Goal: Task Accomplishment & Management: Use online tool/utility

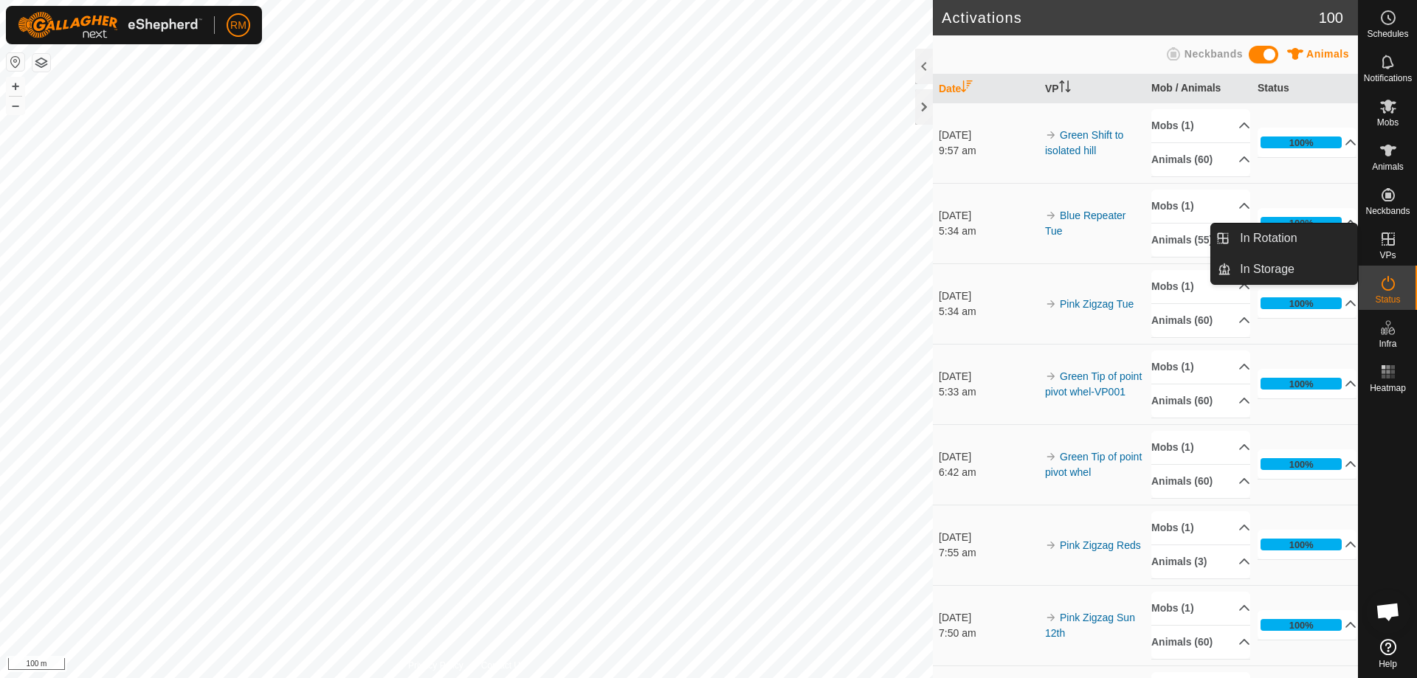
click at [1394, 243] on icon at bounding box center [1388, 239] width 13 height 13
click at [1275, 237] on link "In Rotation" at bounding box center [1294, 239] width 126 height 30
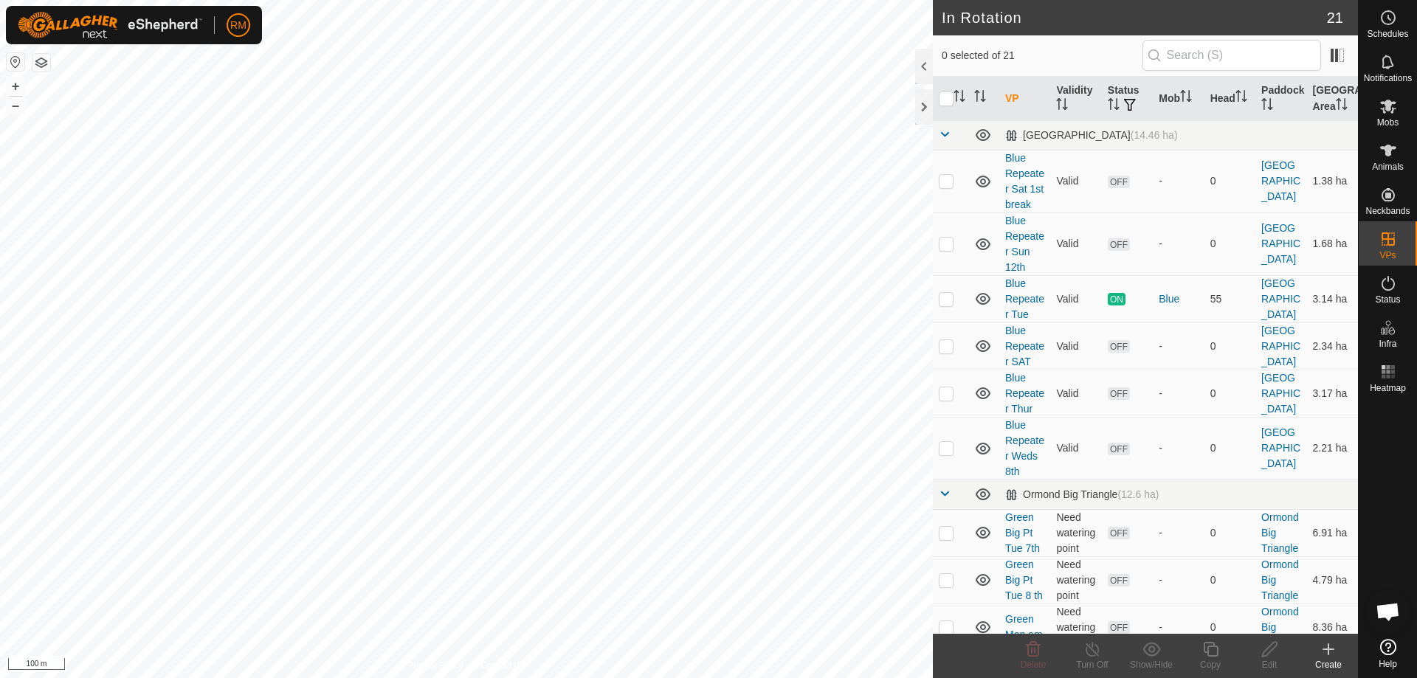
click at [1329, 647] on icon at bounding box center [1329, 649] width 0 height 10
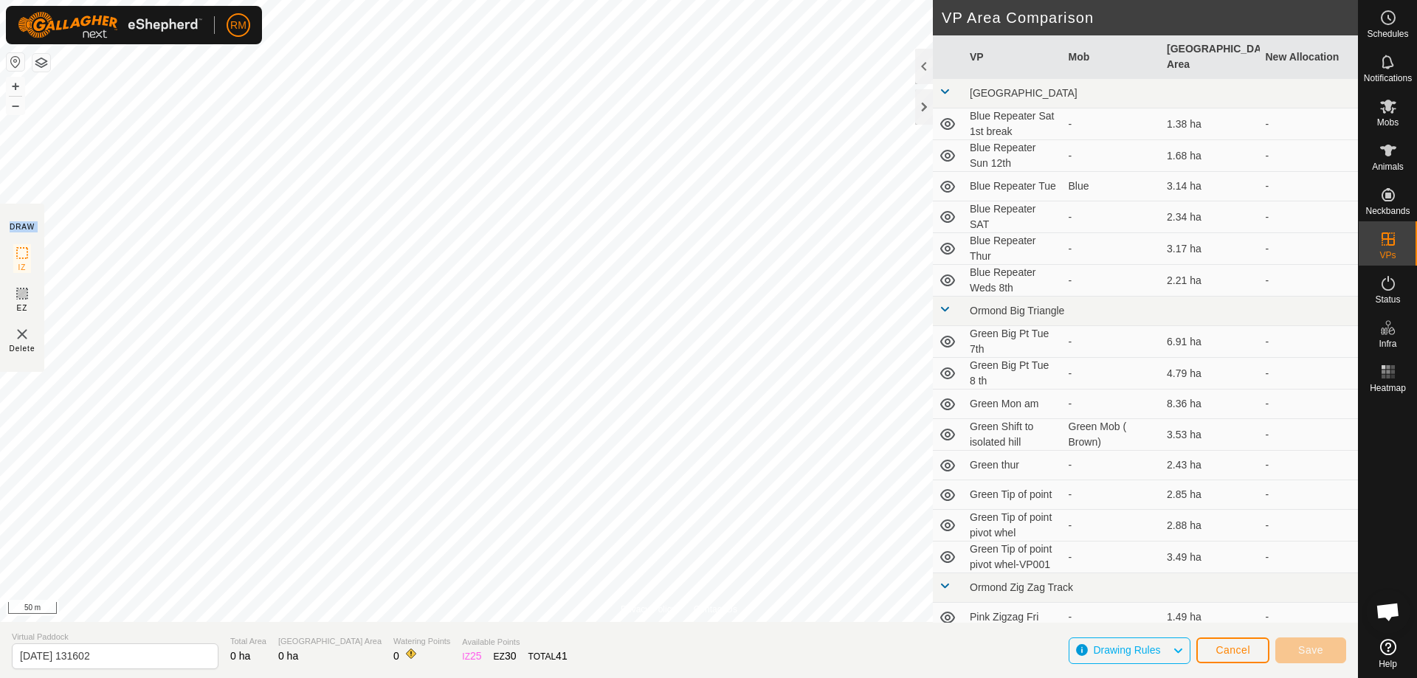
click at [225, 407] on div "Privacy Policy Contact Us Small pivot 5th wheel + – ⇧ i 50 m DRAW IZ EZ Delete …" at bounding box center [679, 339] width 1358 height 678
drag, startPoint x: 6, startPoint y: 234, endPoint x: 453, endPoint y: 670, distance: 624.8
click at [450, 669] on div "Privacy Policy Contact Us Small pivot 5th wheel + – ⇧ i 50 m DRAW IZ EZ Delete …" at bounding box center [679, 339] width 1358 height 678
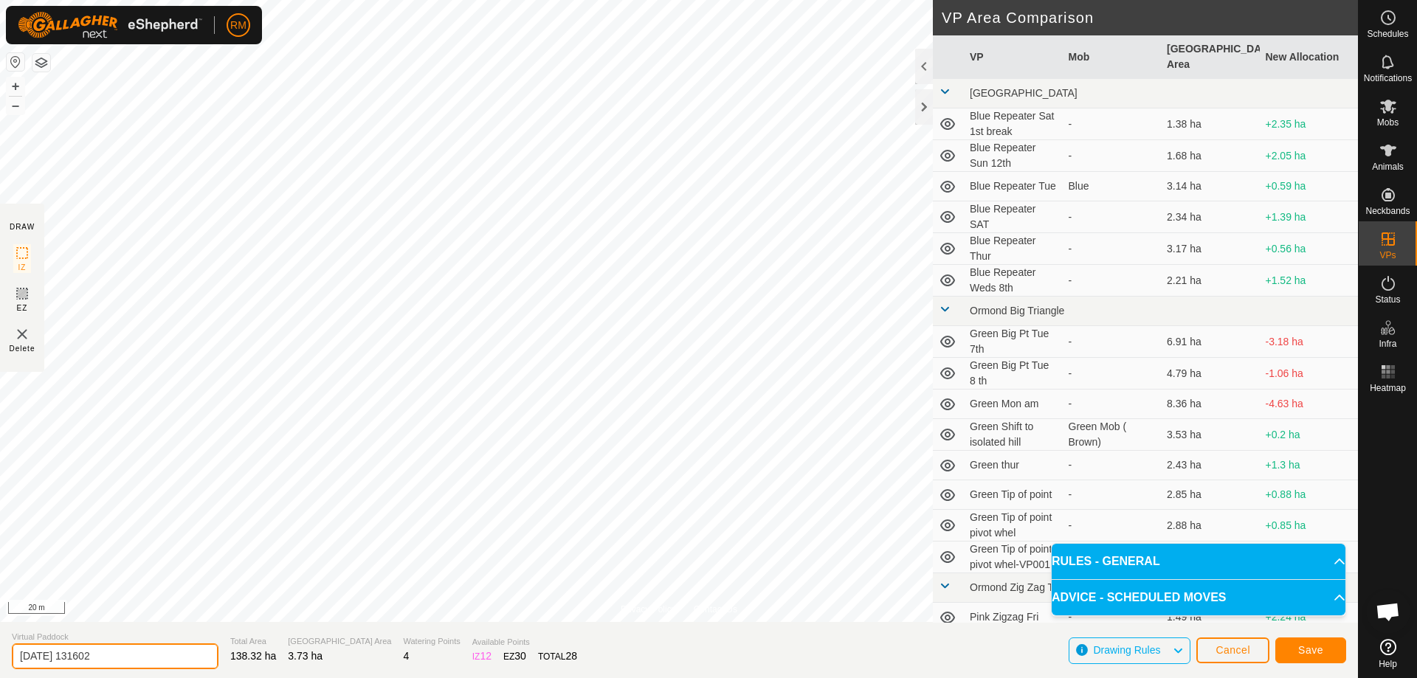
click at [135, 650] on input "2025-10-15 131602" at bounding box center [115, 657] width 207 height 26
type input "2"
type input "bulls down the road"
click at [1298, 647] on span "Save" at bounding box center [1310, 650] width 25 height 12
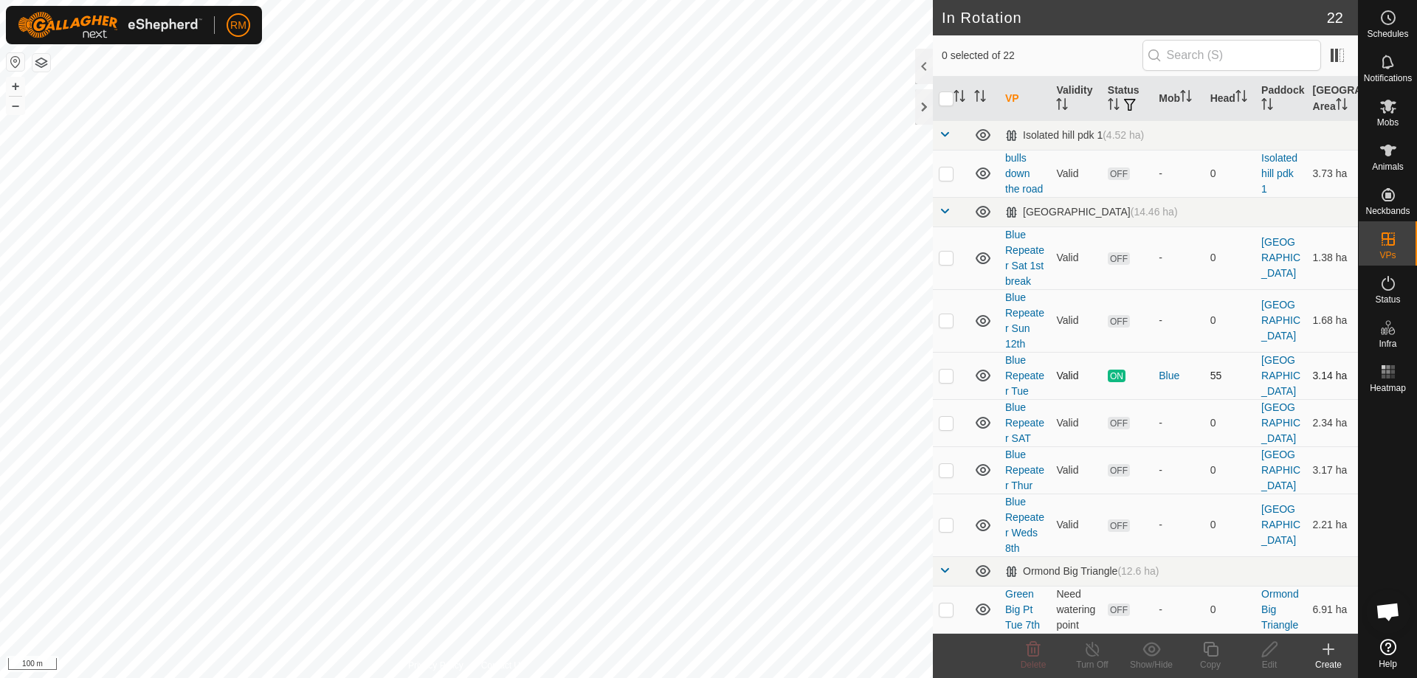
click at [552, 624] on div "RM Schedules Notifications Mobs Animals Neckbands VPs Status Infra Heatmap Help…" at bounding box center [708, 339] width 1417 height 678
checkbox input "true"
click at [1265, 650] on icon at bounding box center [1270, 650] width 18 height 18
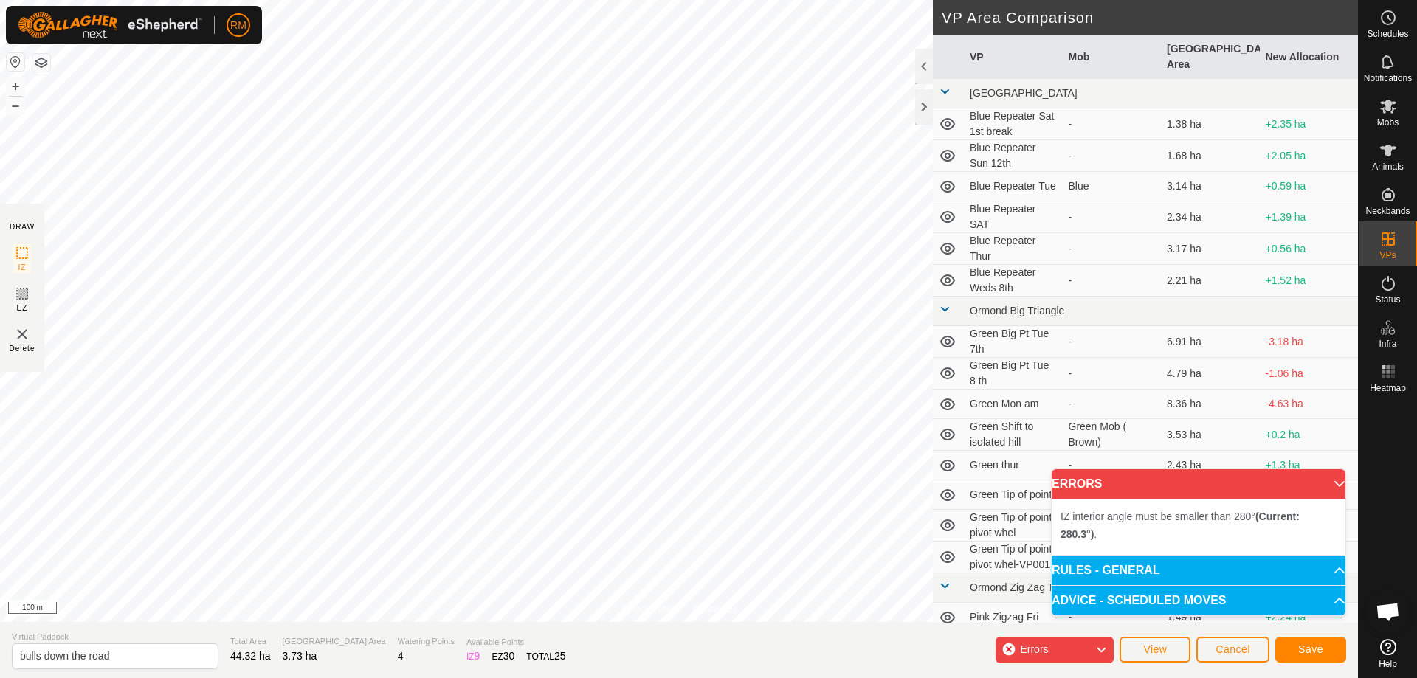
click at [594, 660] on div "Privacy Policy Contact Us Status: OFF Type: Inclusion Zone + – ⇧ i 100 m DRAW I…" at bounding box center [679, 339] width 1358 height 678
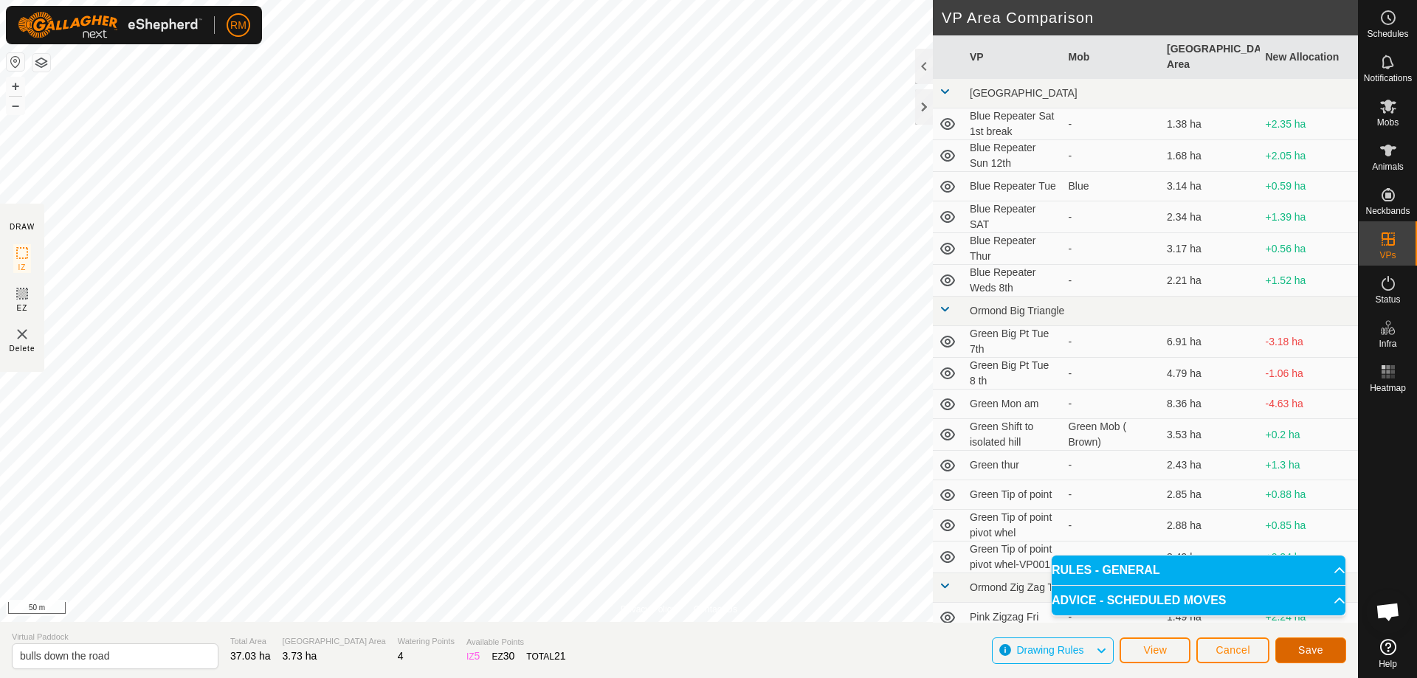
click at [1310, 654] on span "Save" at bounding box center [1310, 650] width 25 height 12
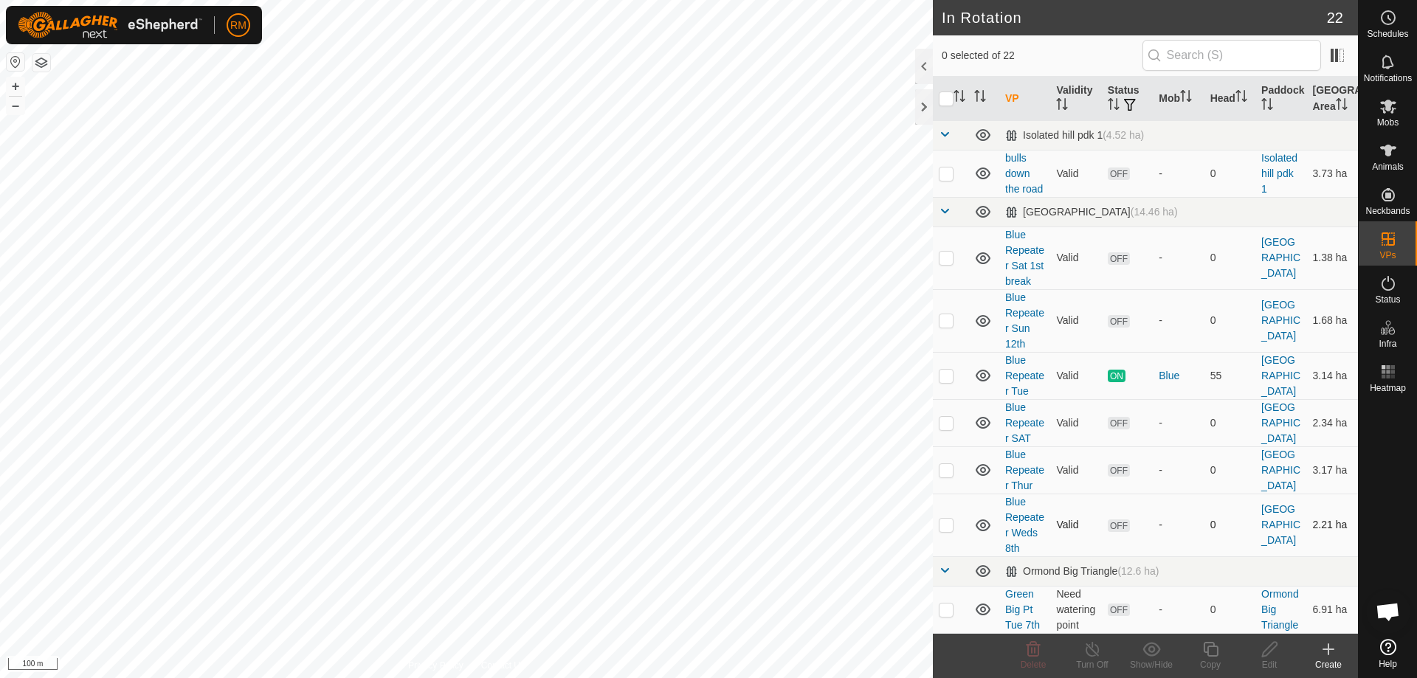
click at [714, 584] on div "RM Schedules Notifications Mobs Animals Neckbands VPs Status Infra Heatmap Help…" at bounding box center [708, 339] width 1417 height 678
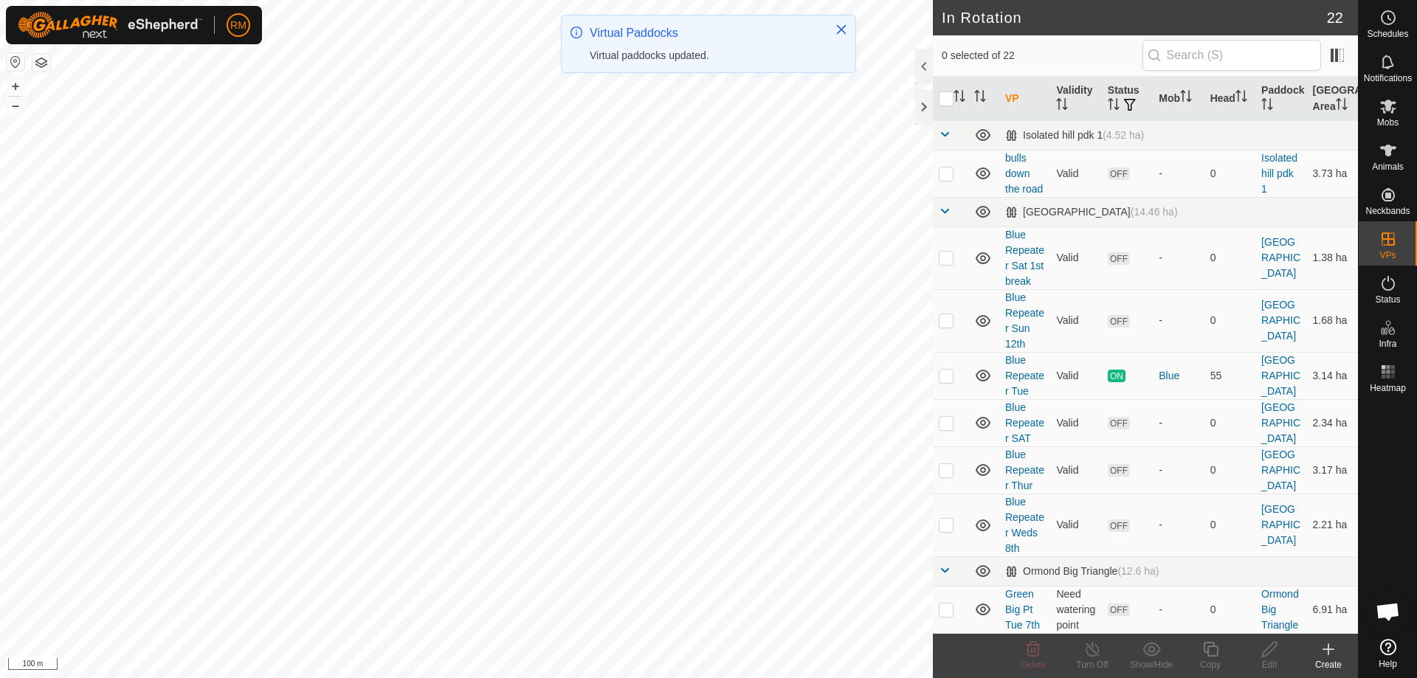
checkbox input "true"
click at [1273, 657] on icon at bounding box center [1270, 650] width 18 height 18
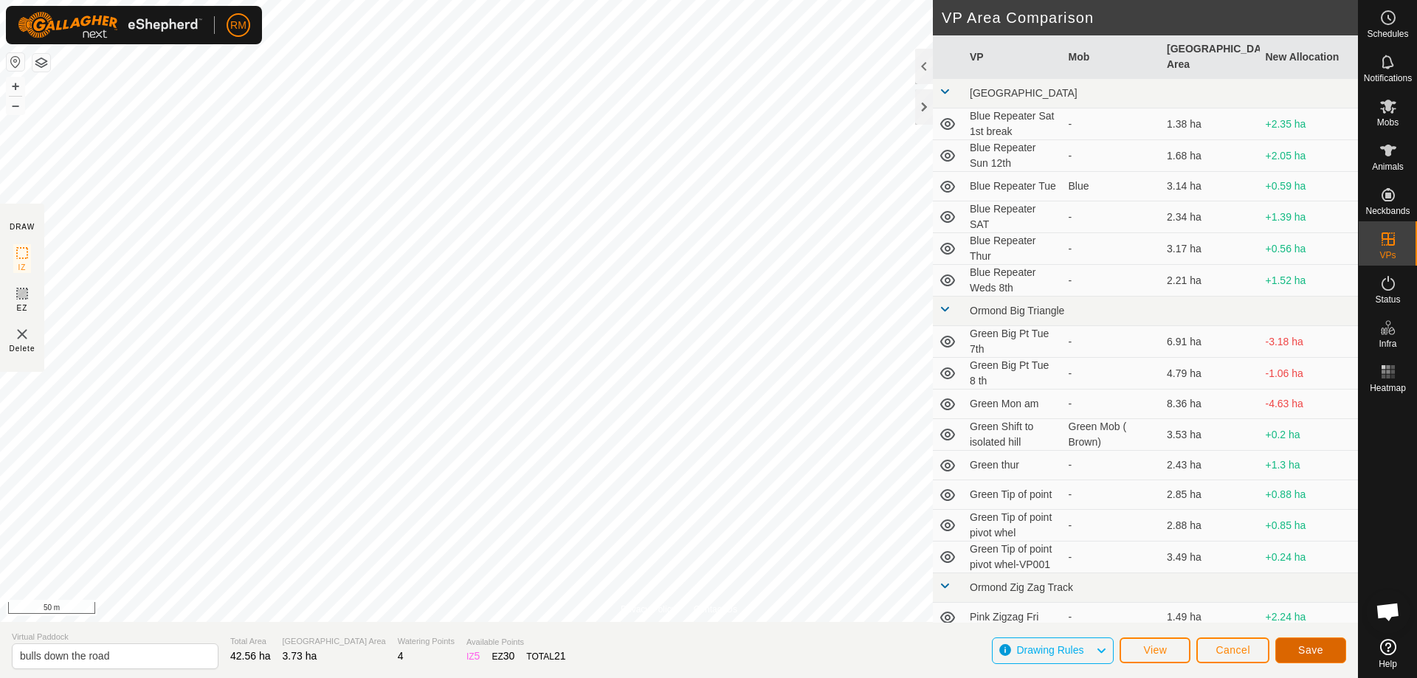
click at [1316, 652] on span "Save" at bounding box center [1310, 650] width 25 height 12
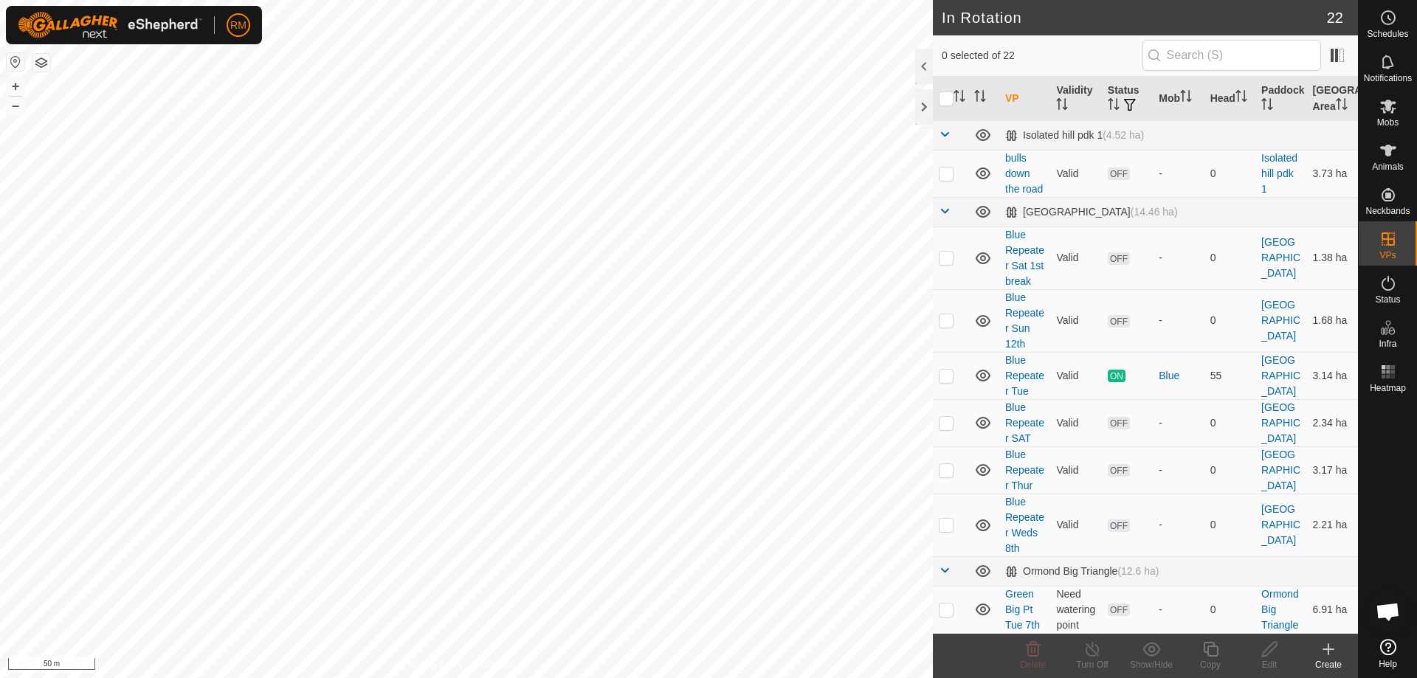
checkbox input "true"
click at [1270, 650] on icon at bounding box center [1270, 650] width 18 height 18
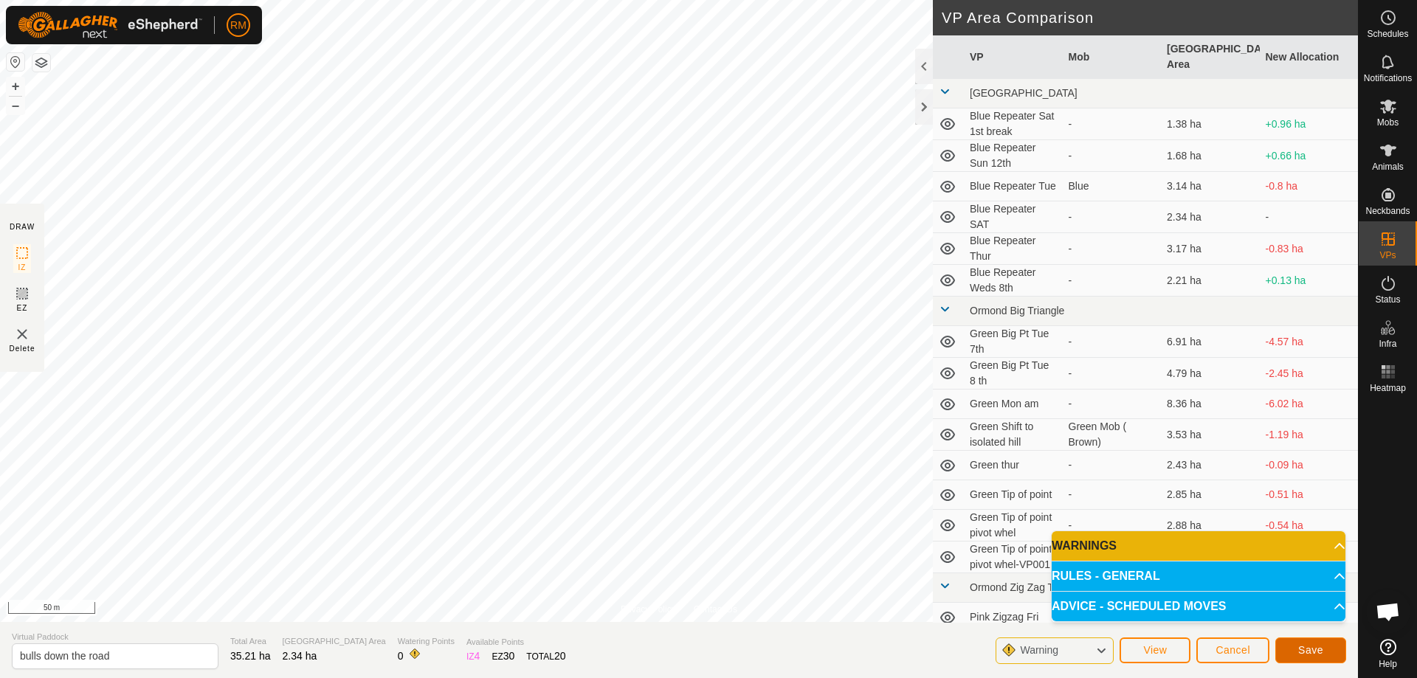
click at [1321, 646] on span "Save" at bounding box center [1310, 650] width 25 height 12
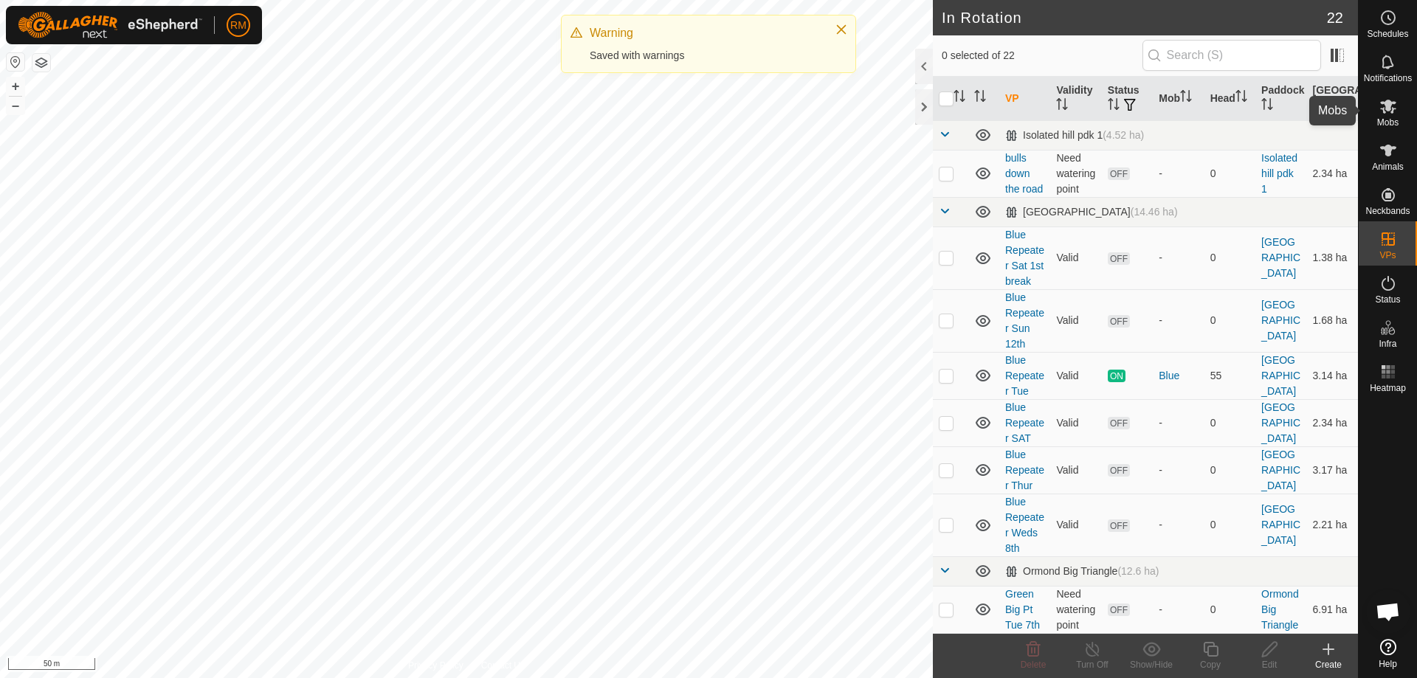
click at [1385, 106] on icon at bounding box center [1388, 107] width 16 height 14
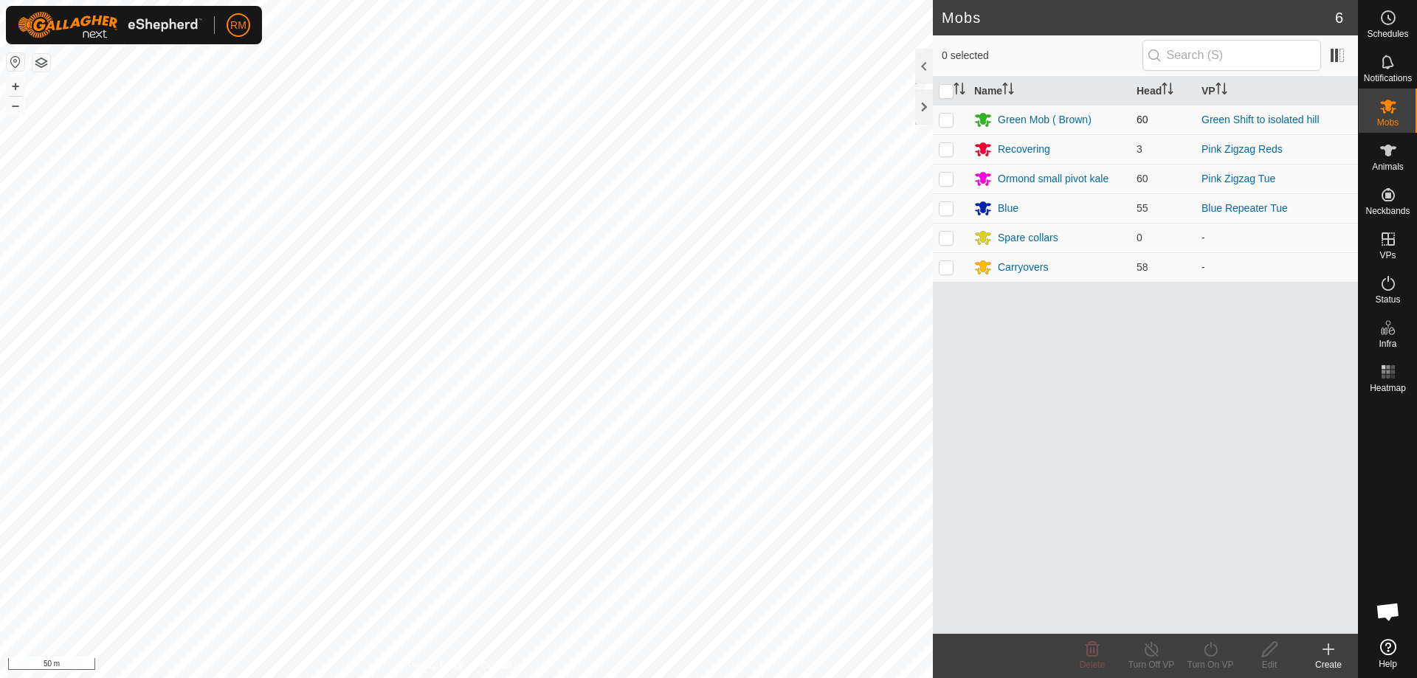
click at [943, 117] on p-checkbox at bounding box center [946, 120] width 15 height 12
checkbox input "true"
click at [1208, 647] on icon at bounding box center [1211, 650] width 18 height 18
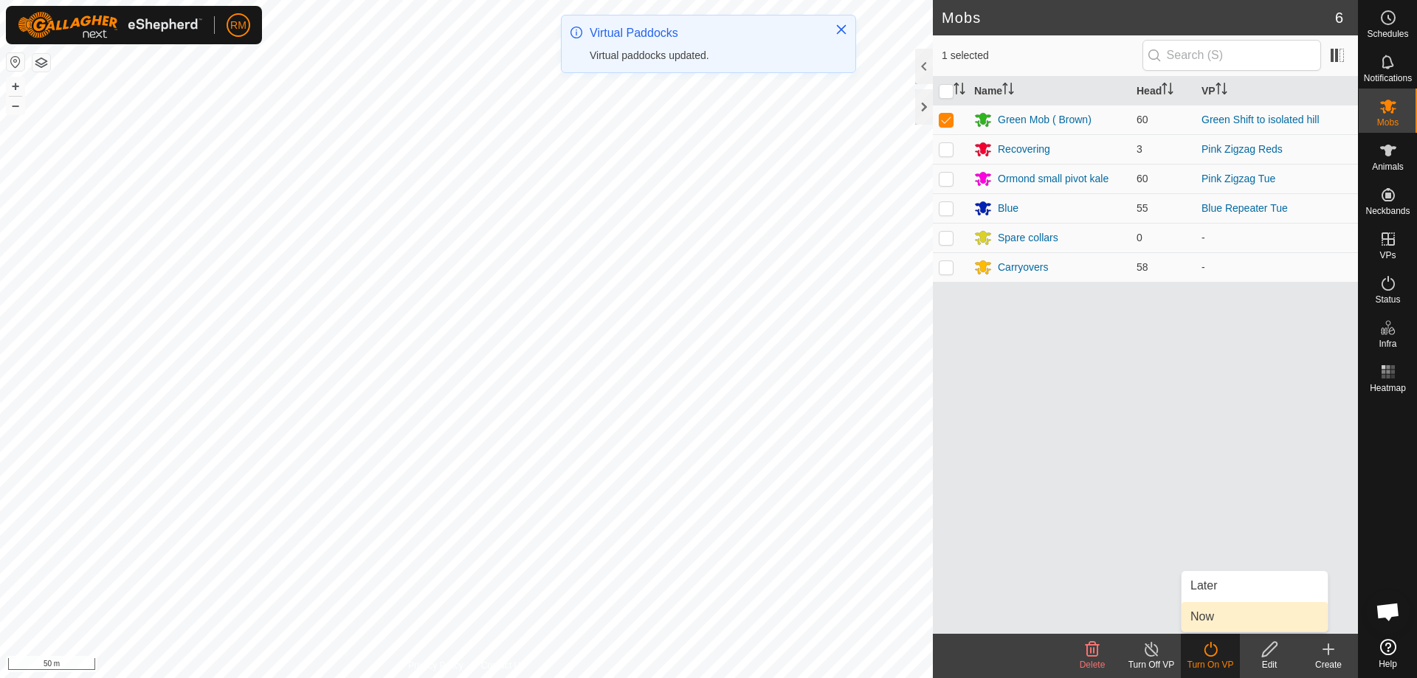
click at [1228, 619] on link "Now" at bounding box center [1255, 617] width 146 height 30
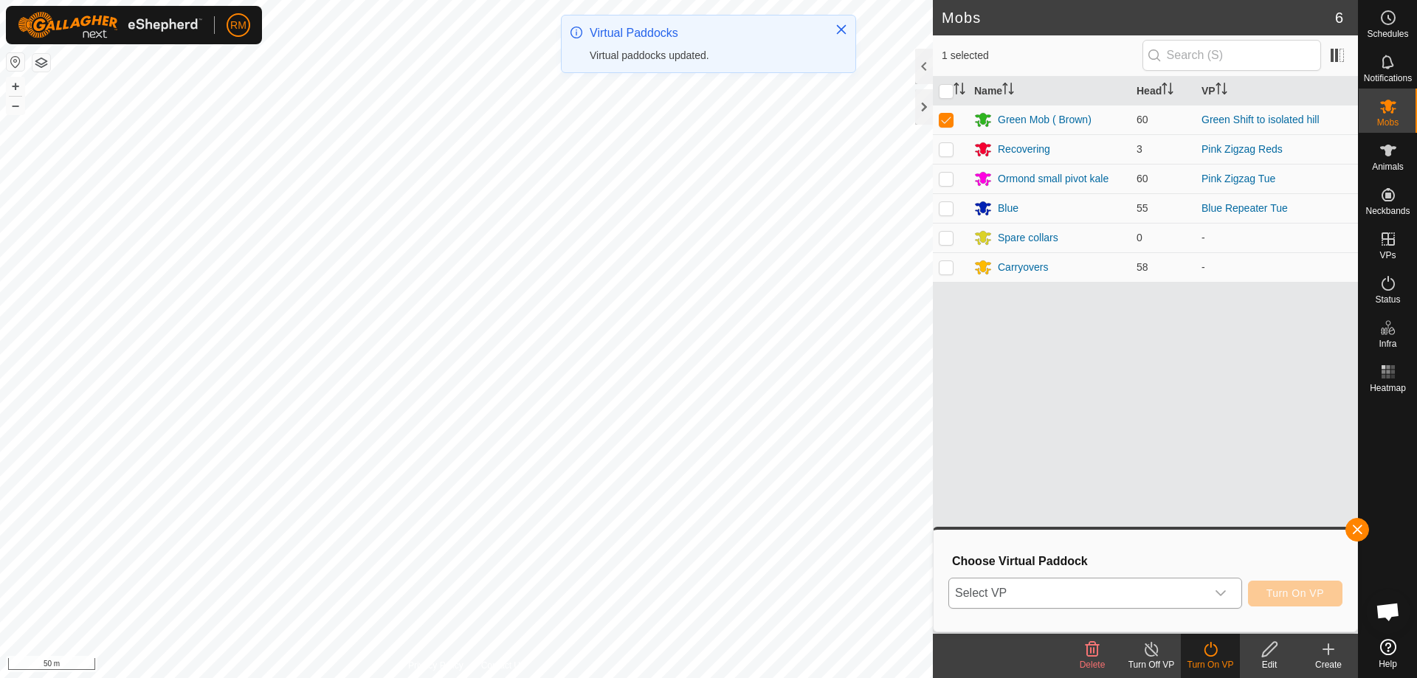
click at [1221, 594] on icon "dropdown trigger" at bounding box center [1221, 594] width 12 height 12
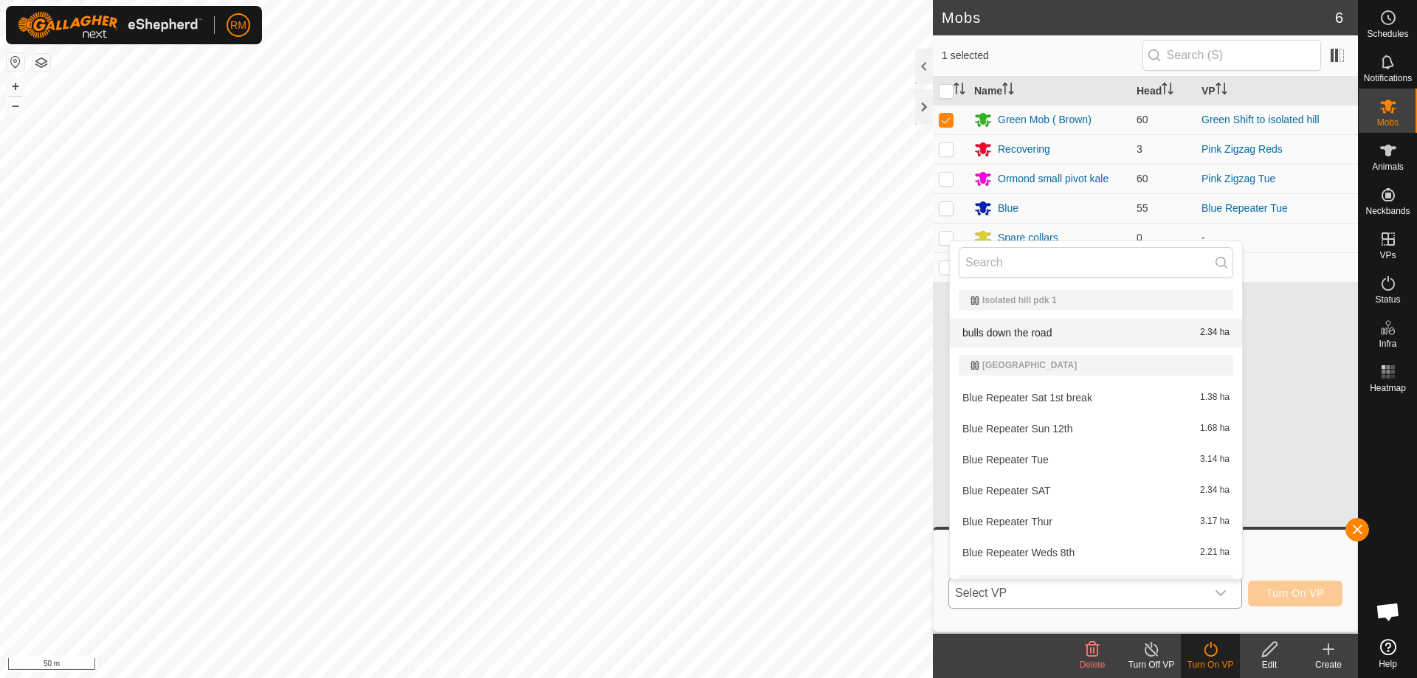
click at [1012, 330] on li "bulls down the road 2.34 ha" at bounding box center [1096, 333] width 292 height 30
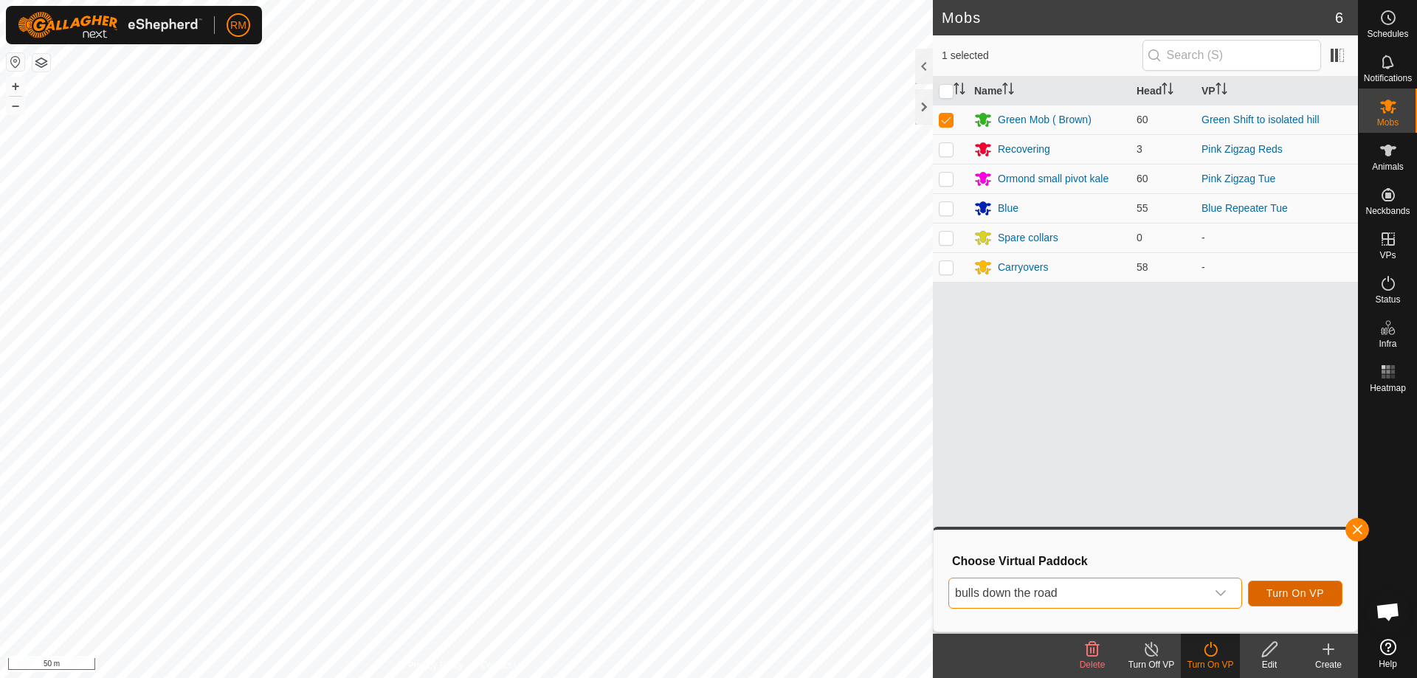
click at [1291, 594] on span "Turn On VP" at bounding box center [1296, 594] width 58 height 12
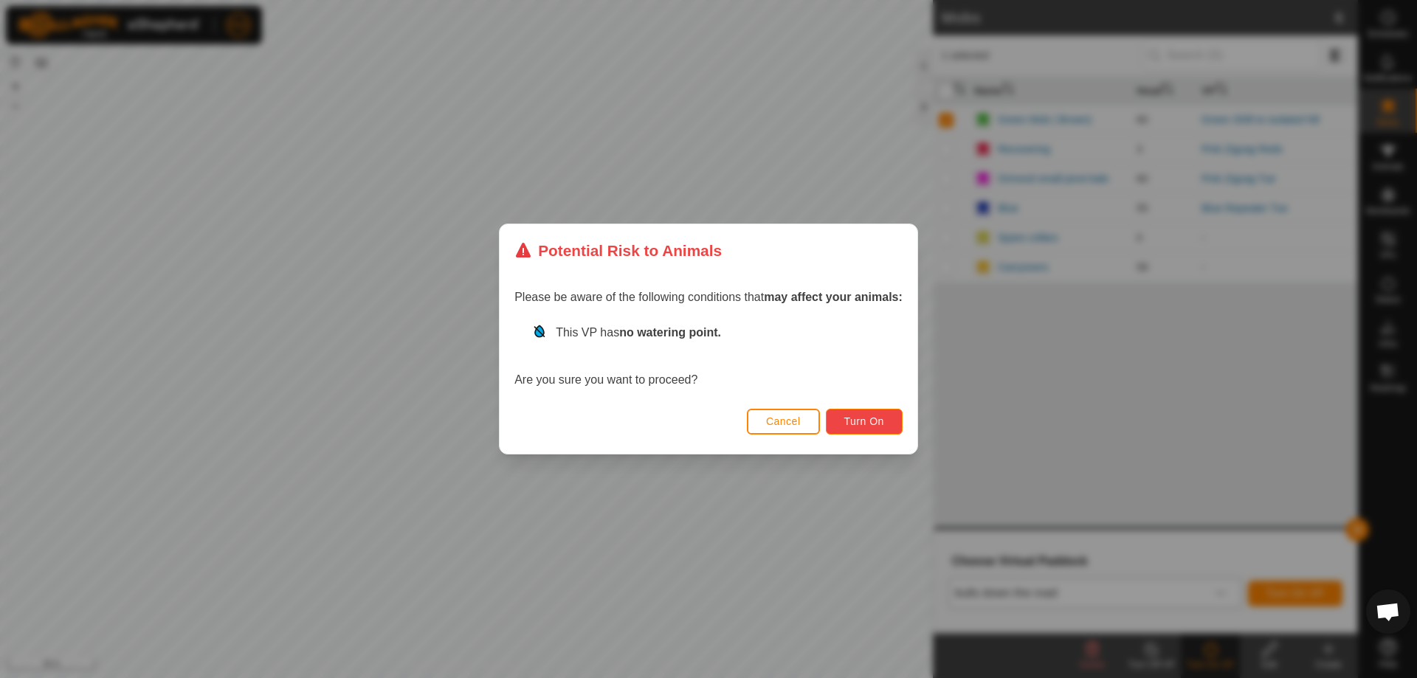
click at [861, 421] on span "Turn On" at bounding box center [864, 422] width 40 height 12
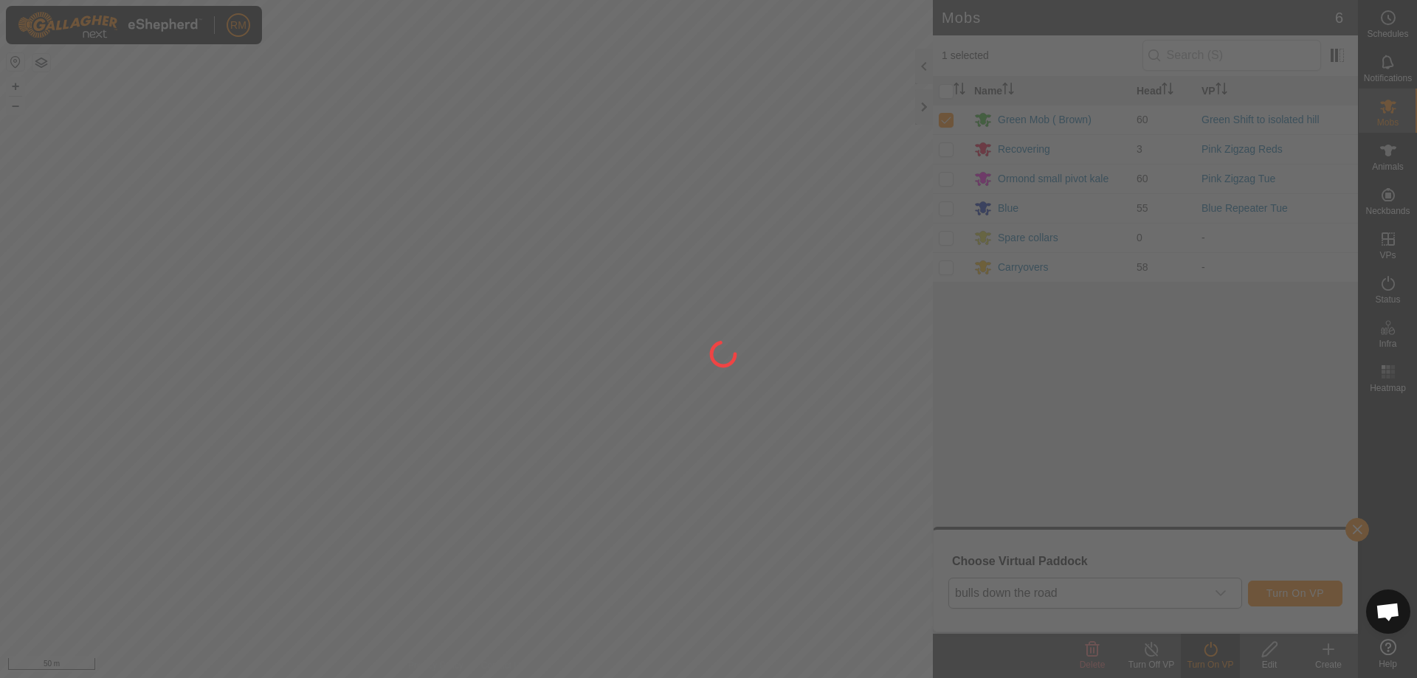
click at [543, 449] on div at bounding box center [708, 339] width 1417 height 678
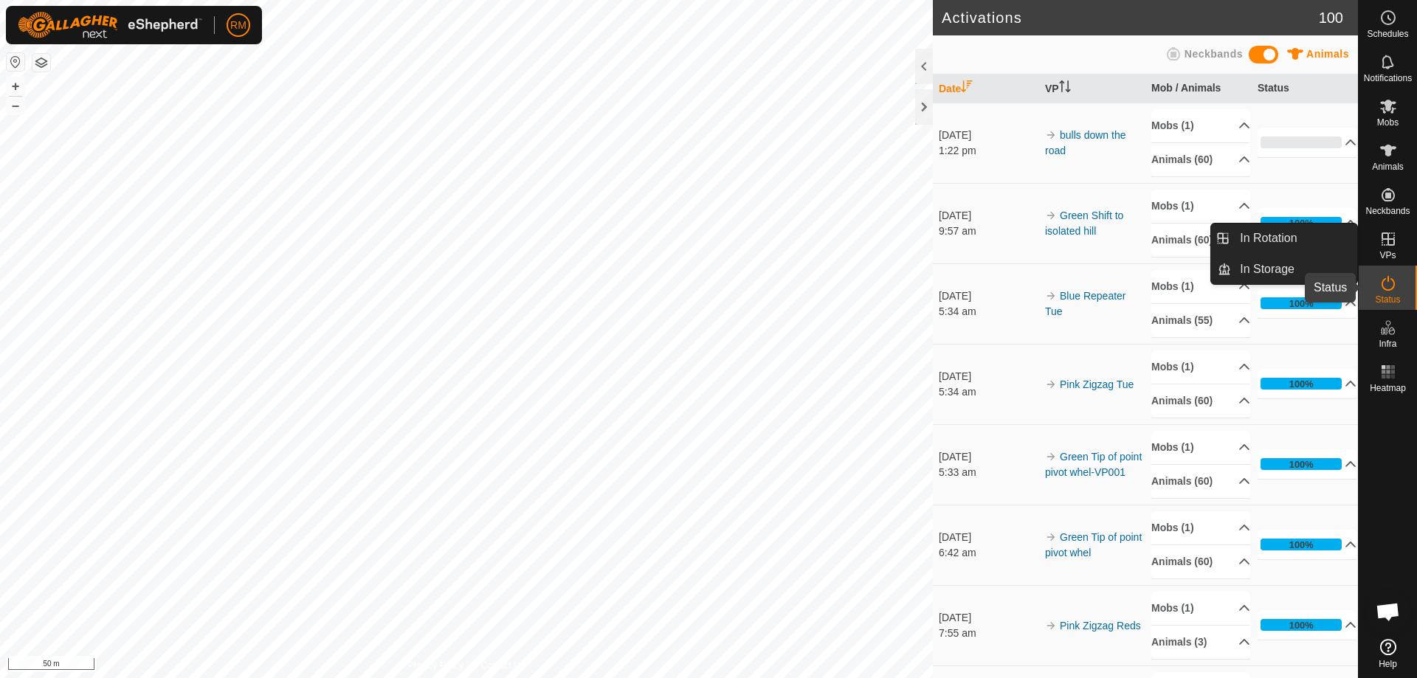
click at [1385, 283] on icon at bounding box center [1389, 284] width 18 height 18
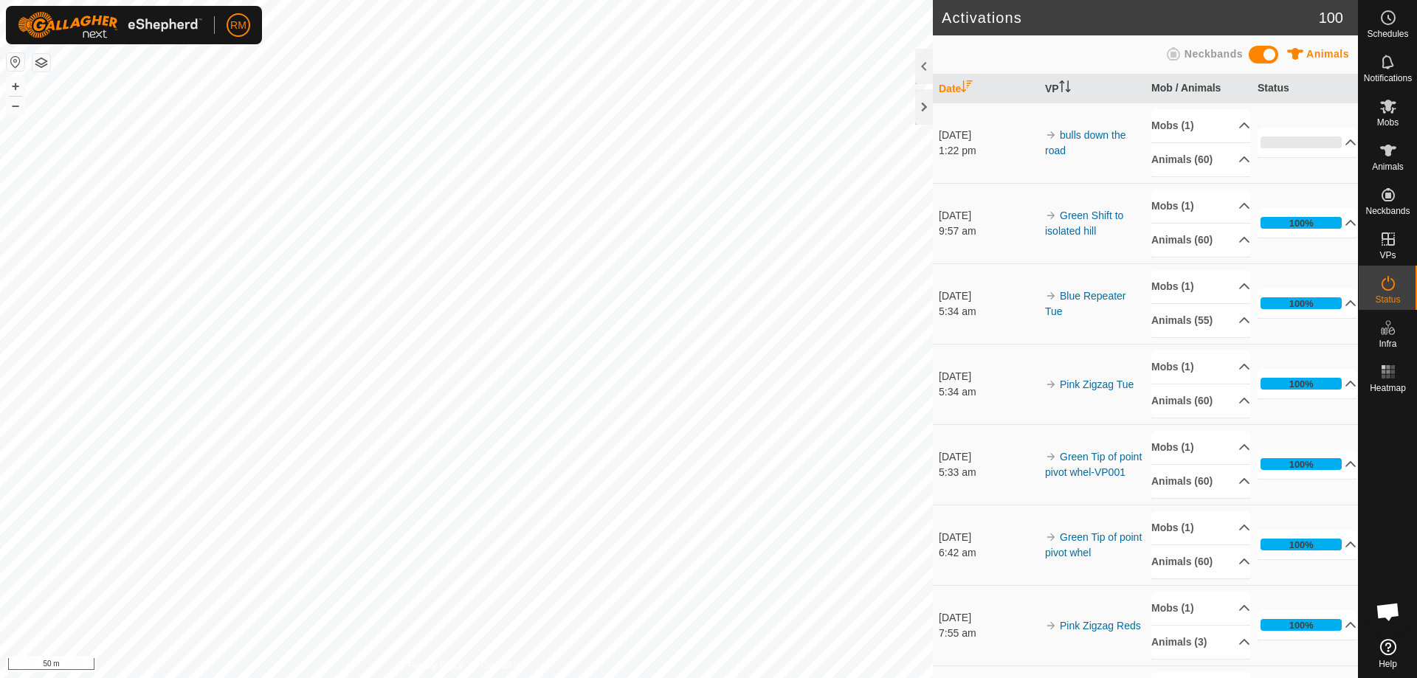
click at [1396, 283] on icon at bounding box center [1389, 284] width 18 height 18
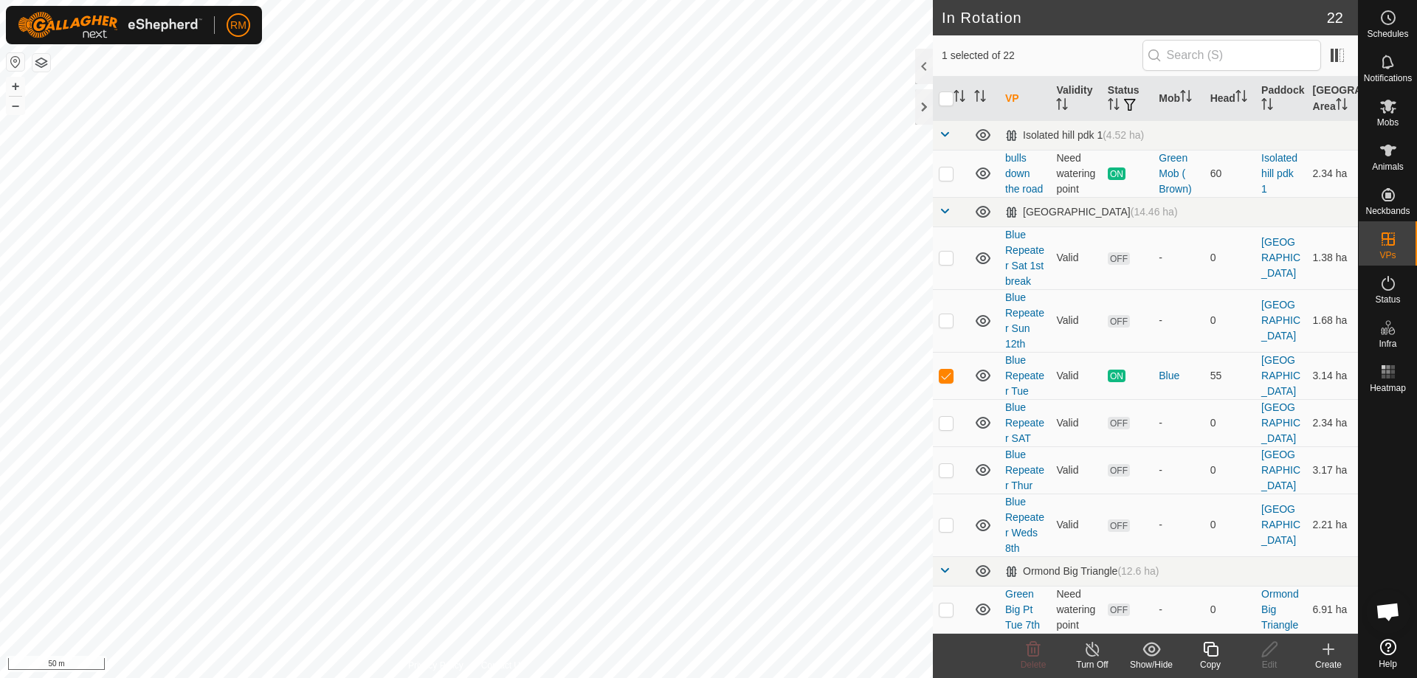
click at [1206, 650] on icon at bounding box center [1211, 650] width 18 height 18
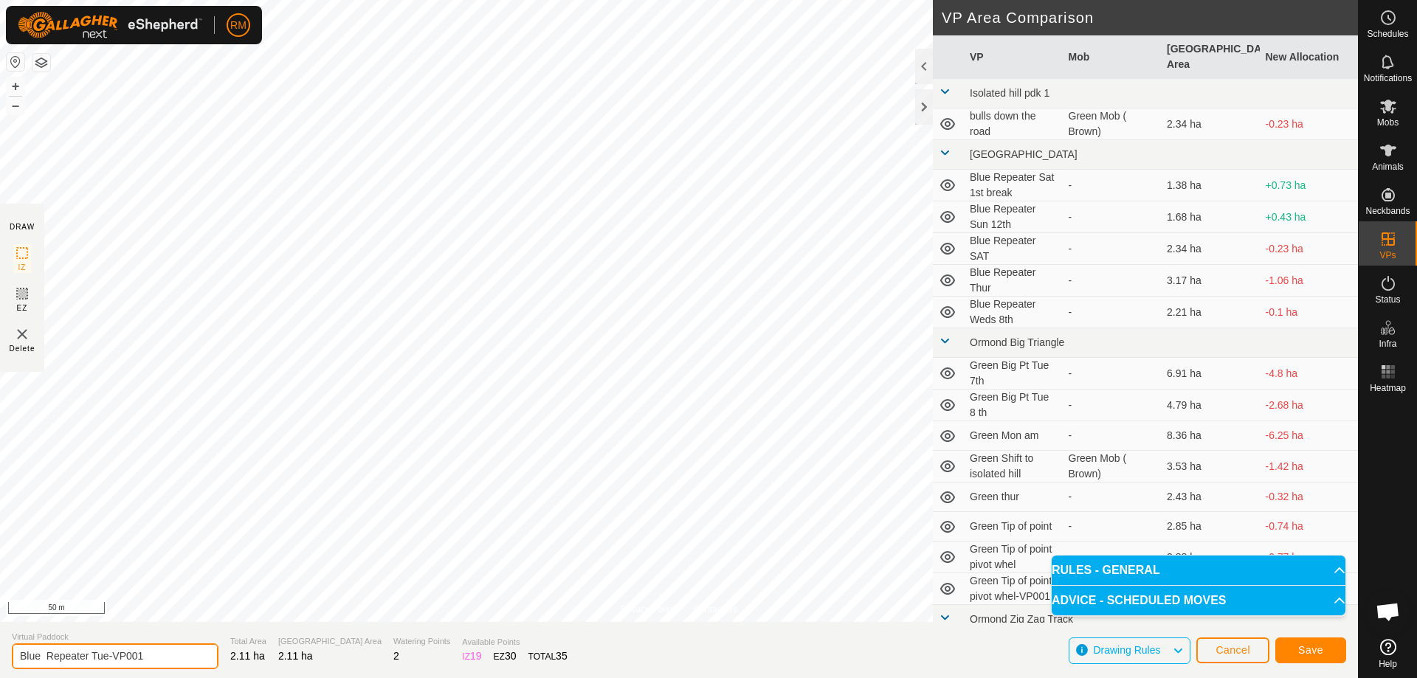
click at [147, 656] on input "Blue Repeater Tue-VP001" at bounding box center [115, 657] width 207 height 26
type input "Blue Repeater Wed"
click at [1318, 650] on span "Save" at bounding box center [1310, 650] width 25 height 12
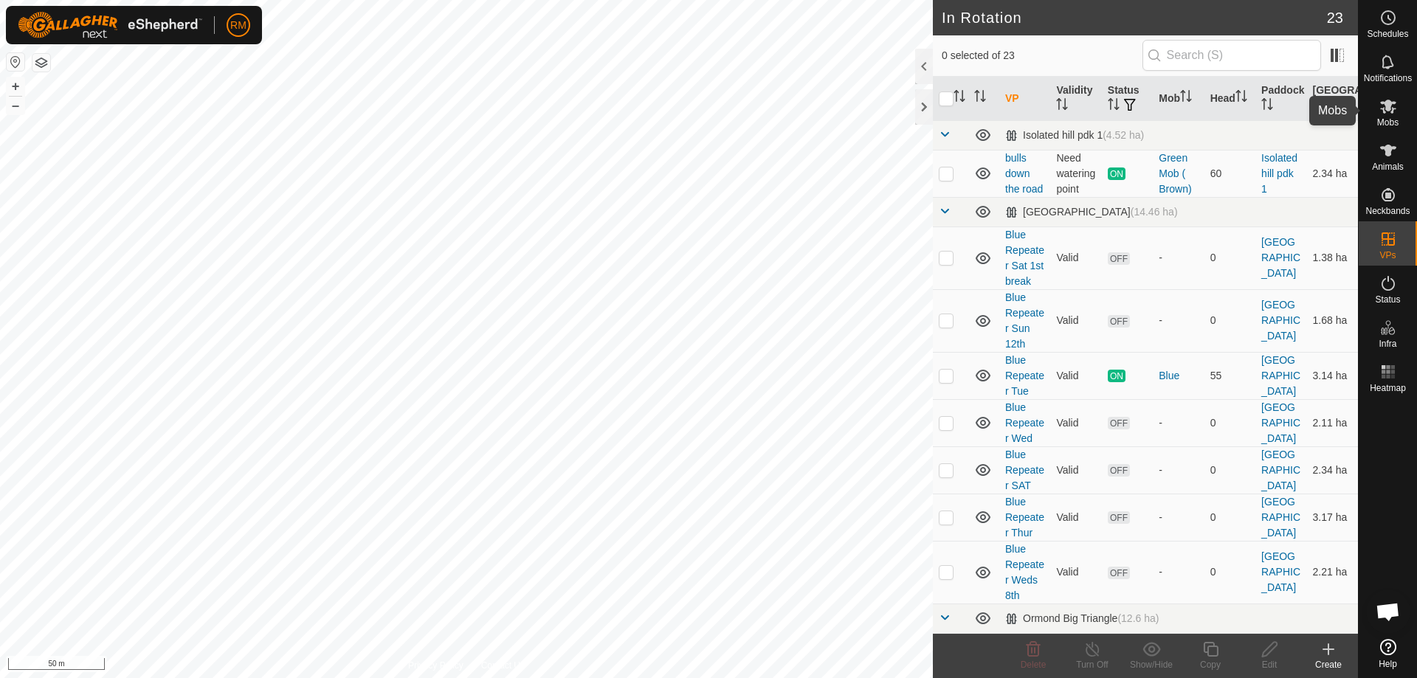
click at [1388, 111] on icon at bounding box center [1389, 106] width 18 height 18
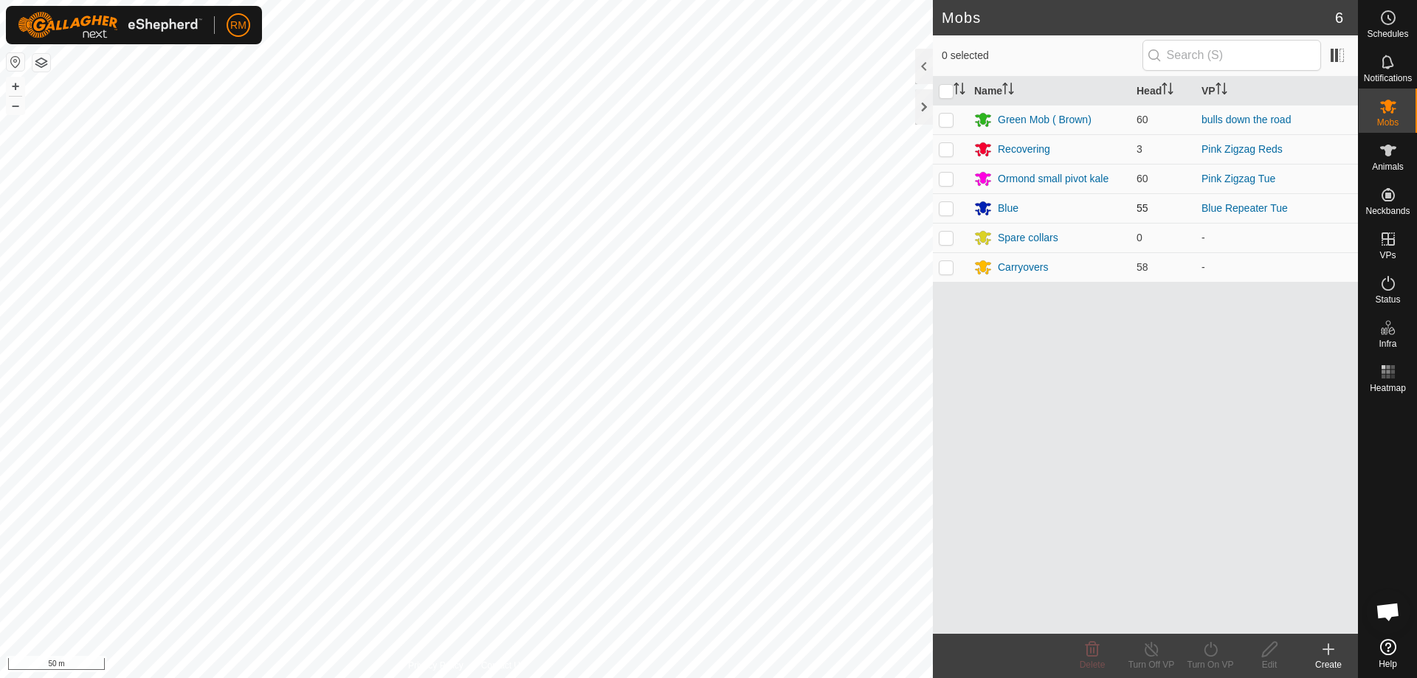
click at [945, 208] on p-checkbox at bounding box center [946, 208] width 15 height 12
checkbox input "true"
click at [1220, 656] on turn-on-svg-icon at bounding box center [1210, 650] width 59 height 18
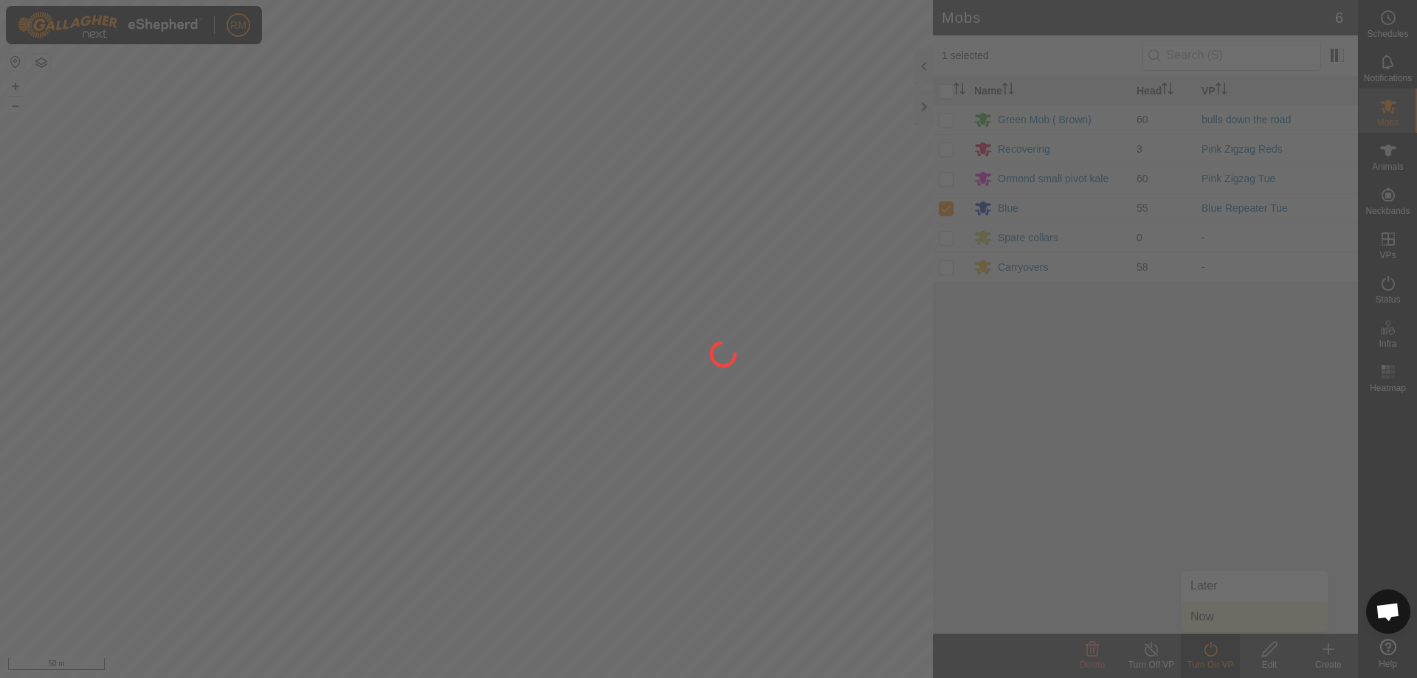
click at [1222, 622] on div at bounding box center [708, 339] width 1417 height 678
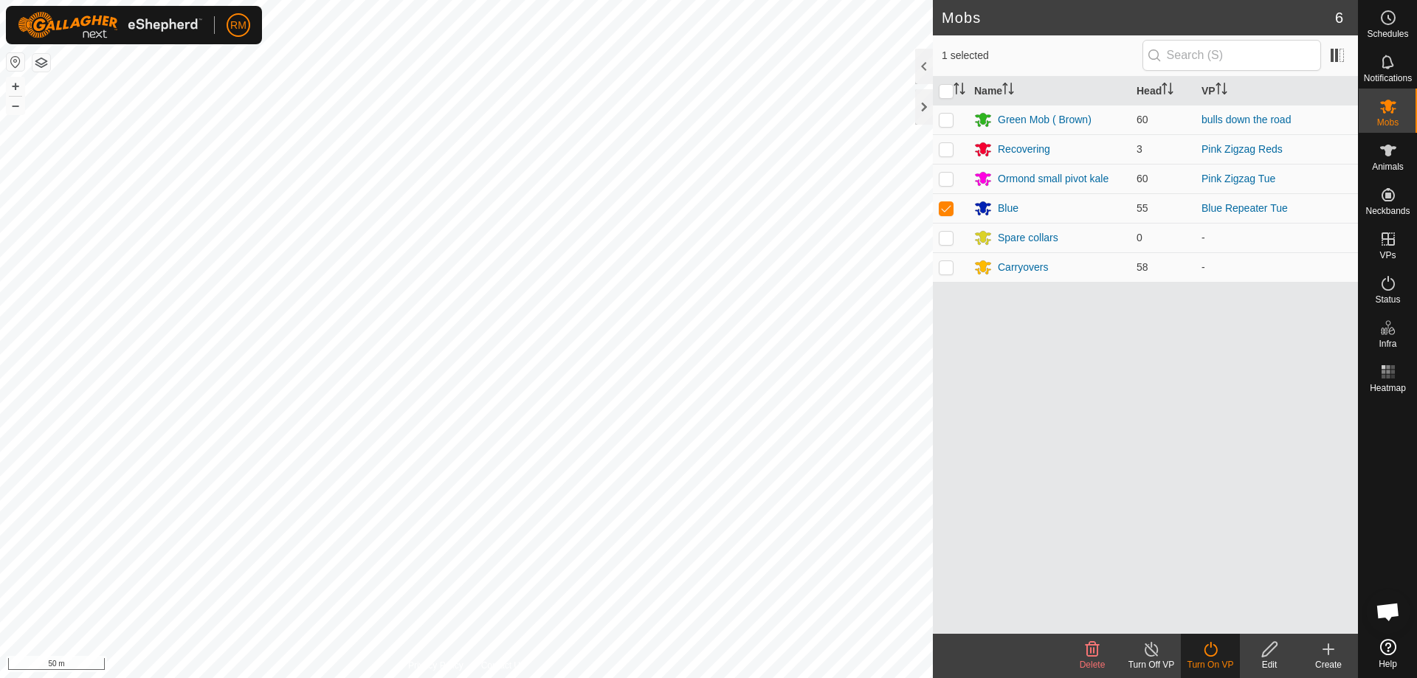
click at [1211, 652] on icon at bounding box center [1211, 650] width 18 height 18
click at [1209, 654] on icon at bounding box center [1211, 650] width 18 height 18
click at [1198, 616] on link "Now" at bounding box center [1255, 617] width 146 height 30
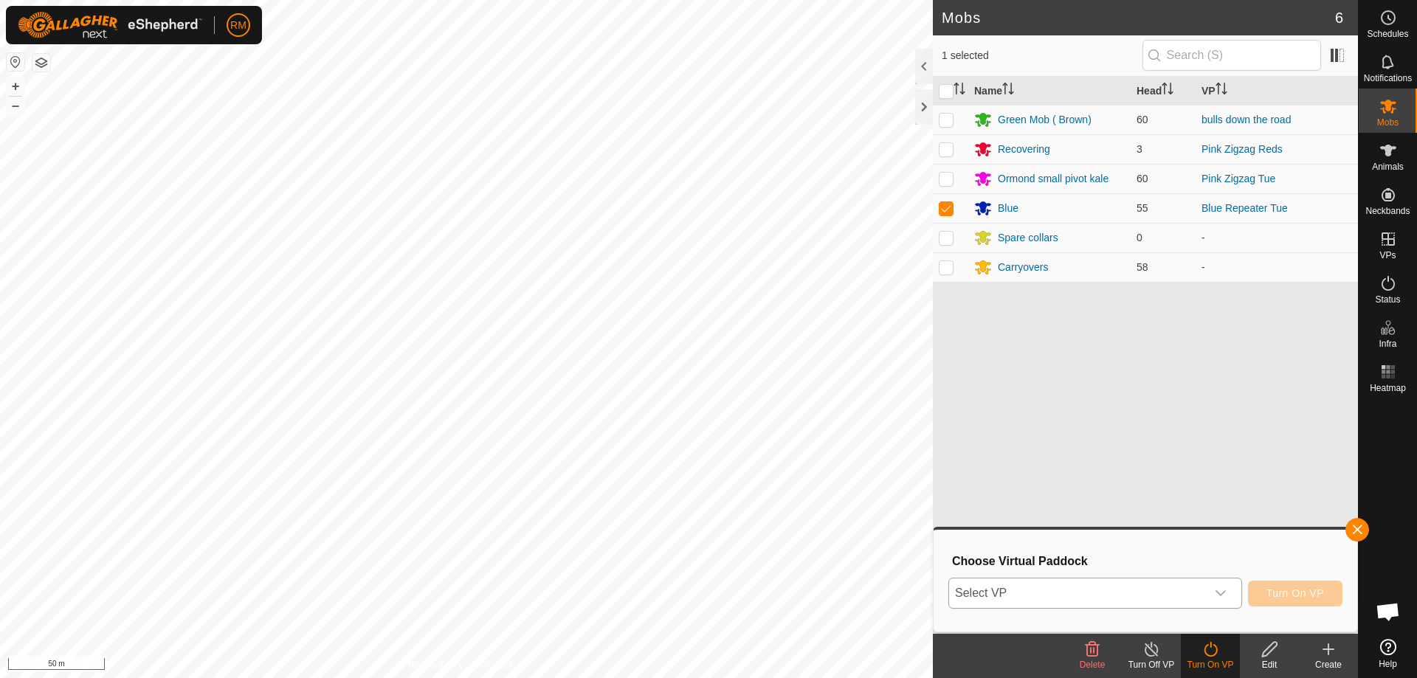
click at [1222, 590] on icon "dropdown trigger" at bounding box center [1221, 594] width 12 height 12
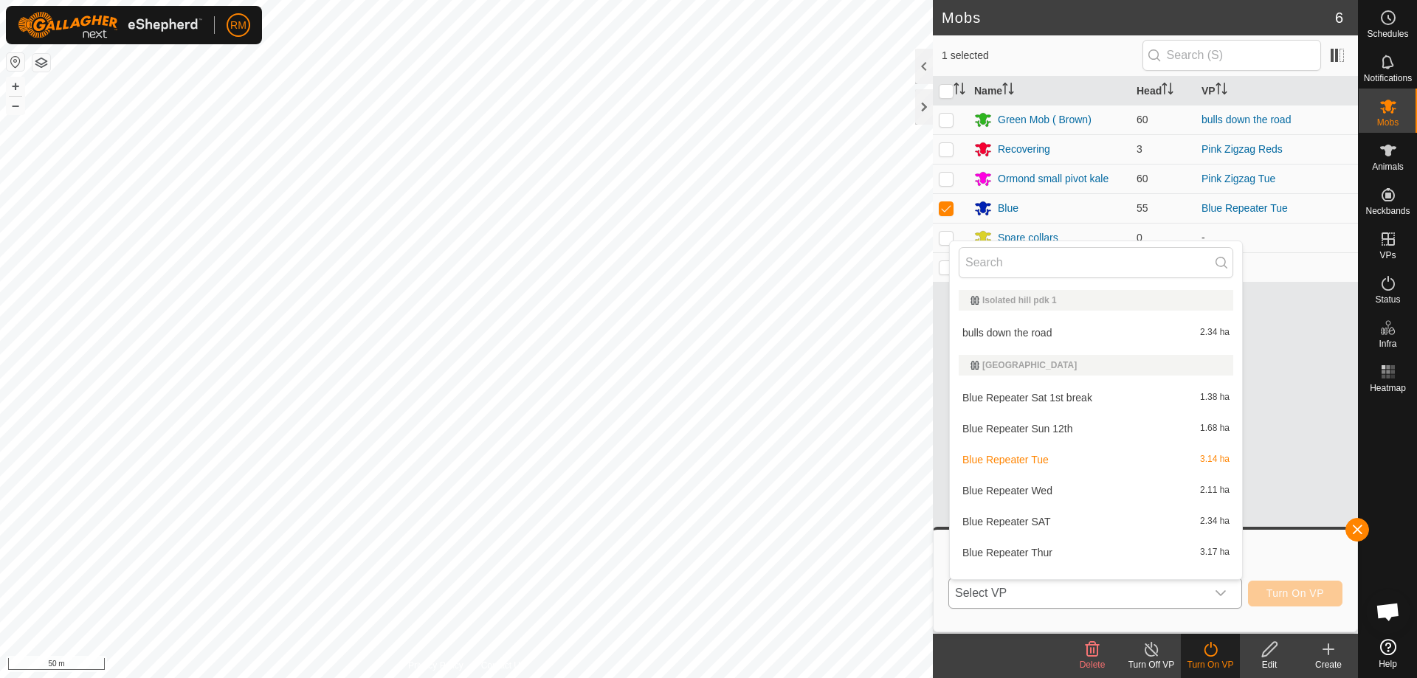
scroll to position [19, 0]
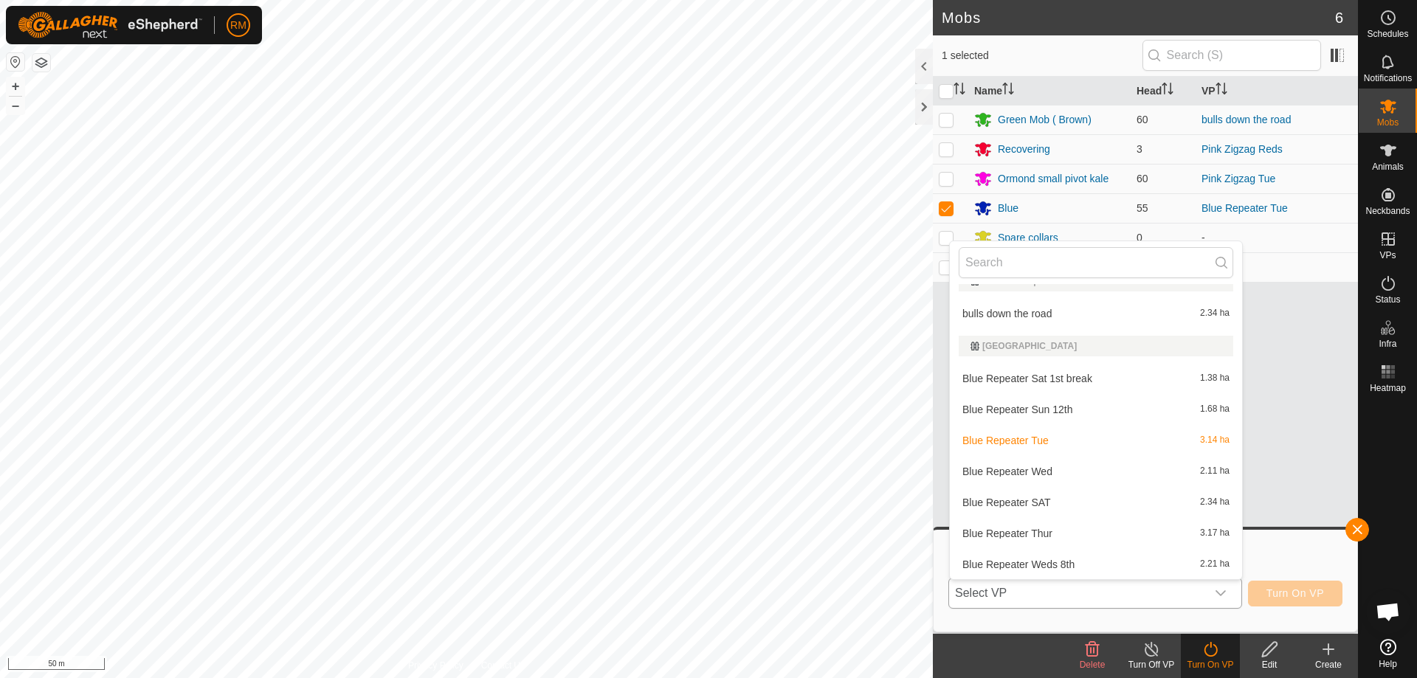
click at [1047, 469] on li "Blue Repeater Wed 2.11 ha" at bounding box center [1096, 472] width 292 height 30
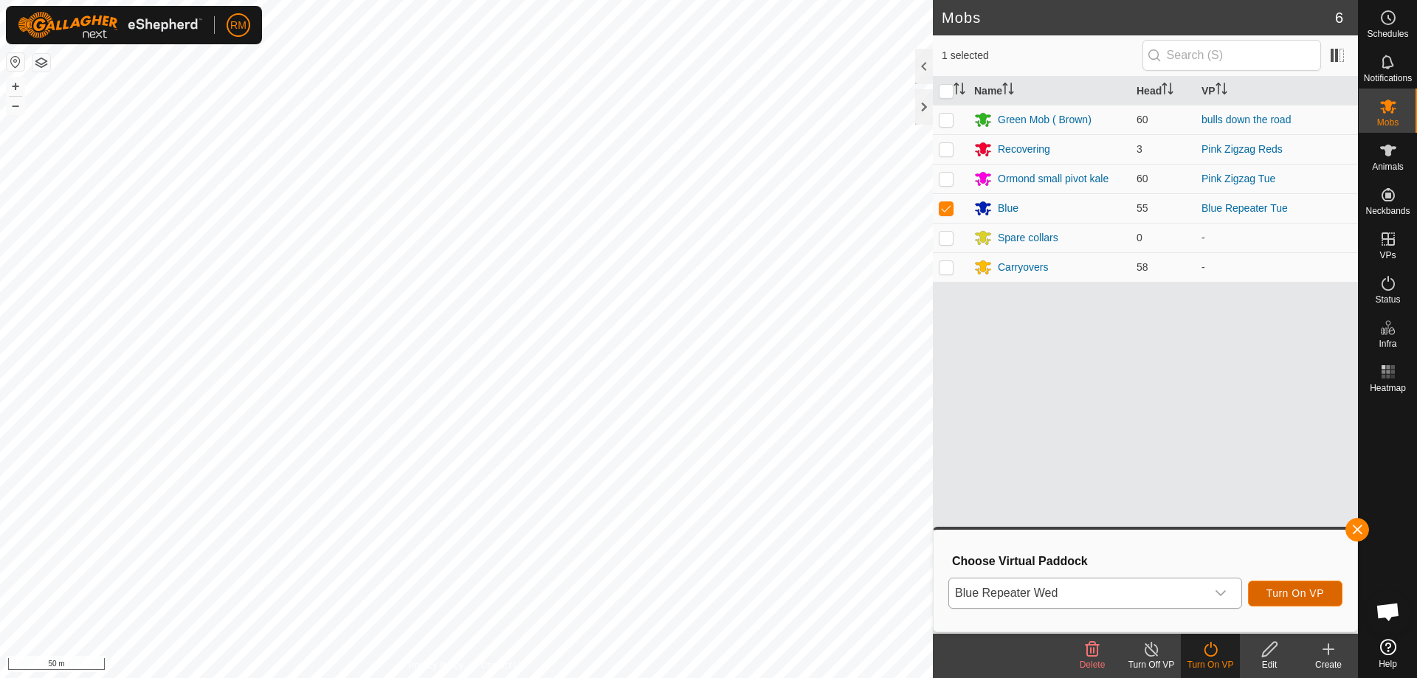
click at [1278, 588] on span "Turn On VP" at bounding box center [1296, 594] width 58 height 12
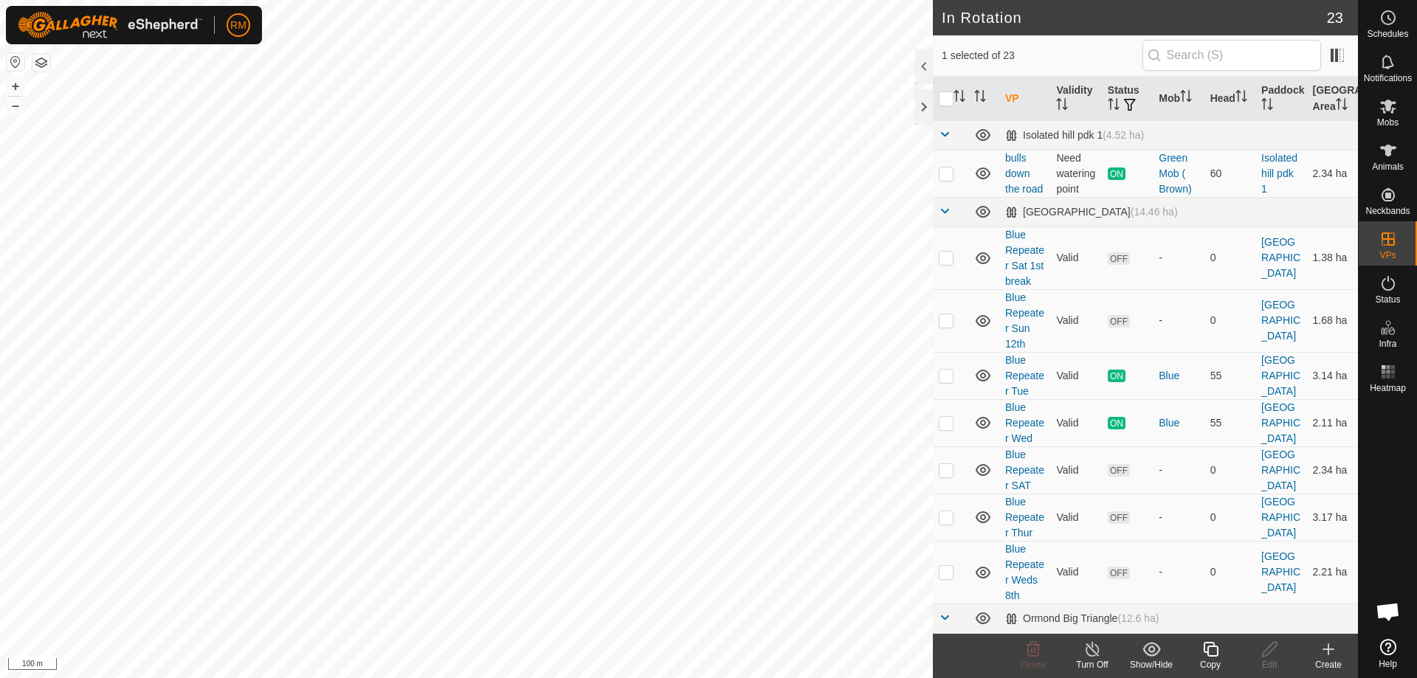
click at [1094, 650] on icon at bounding box center [1093, 650] width 18 height 18
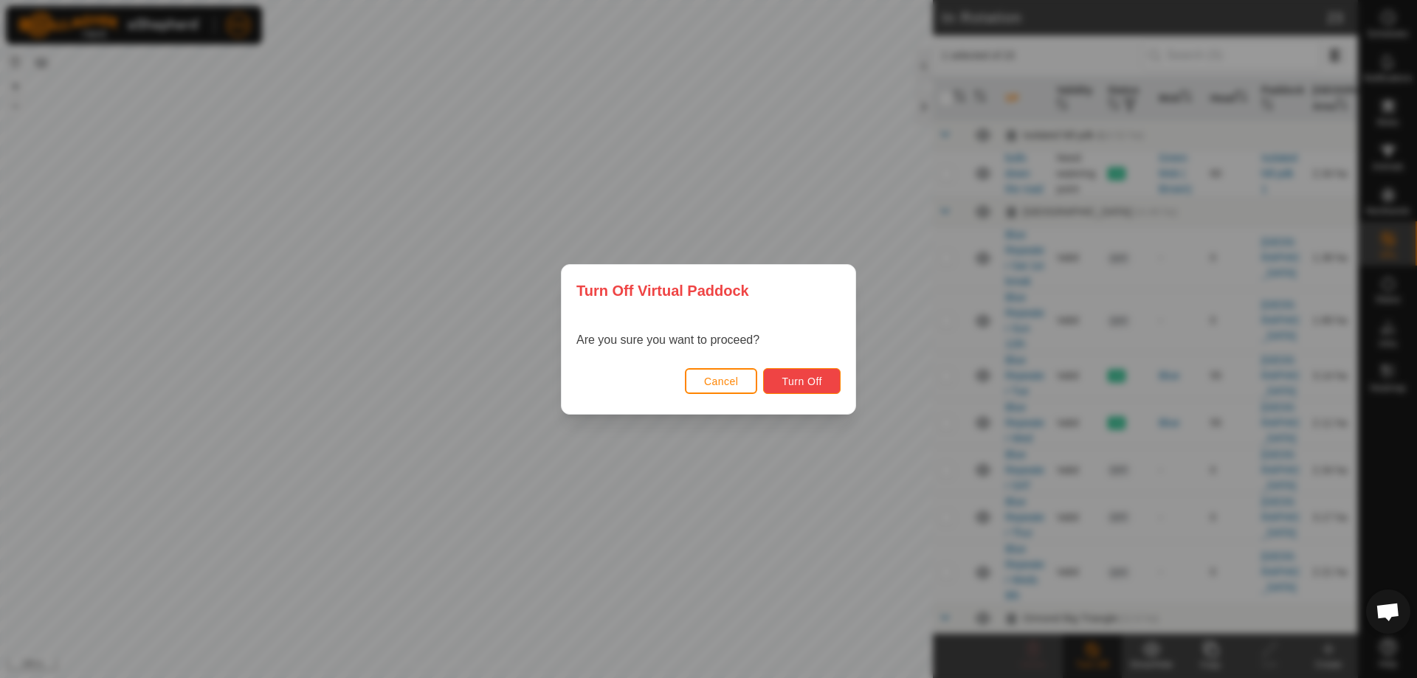
click at [797, 382] on span "Turn Off" at bounding box center [802, 382] width 41 height 12
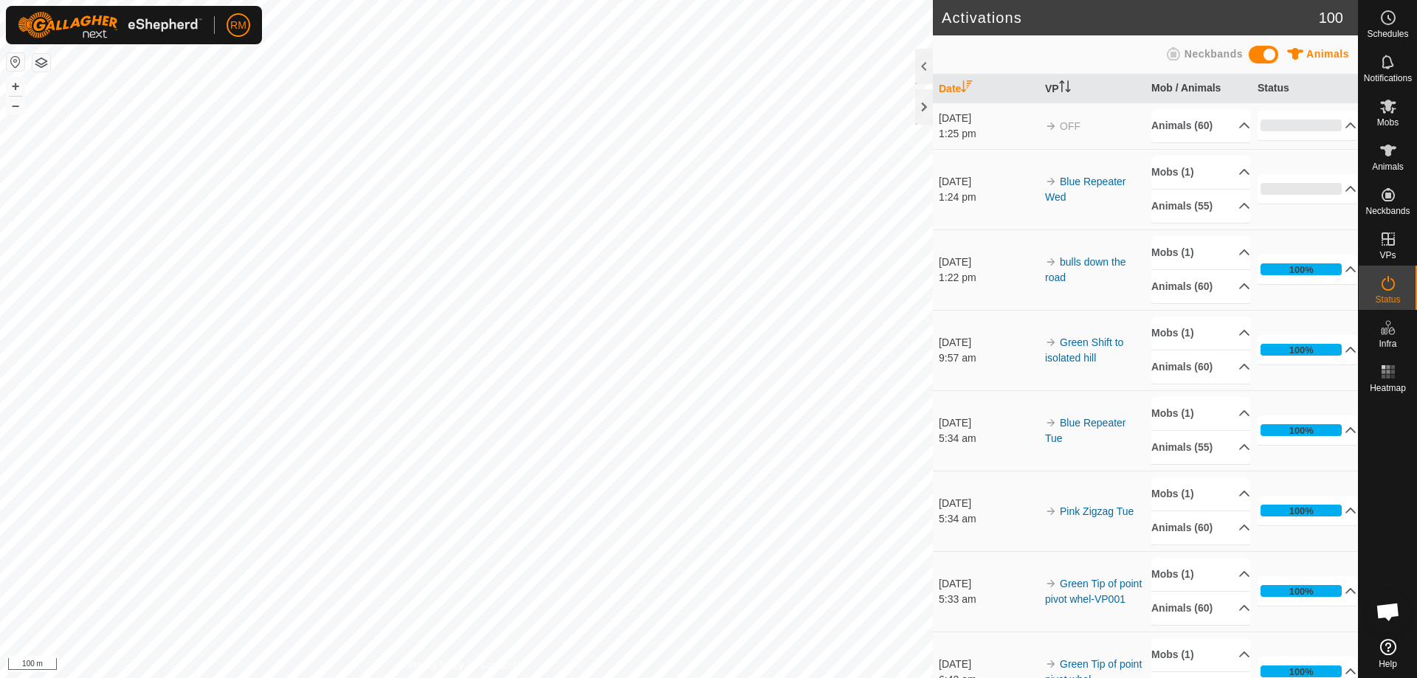
click at [1059, 133] on td "OFF" at bounding box center [1092, 126] width 106 height 47
click at [1389, 106] on icon at bounding box center [1388, 107] width 16 height 14
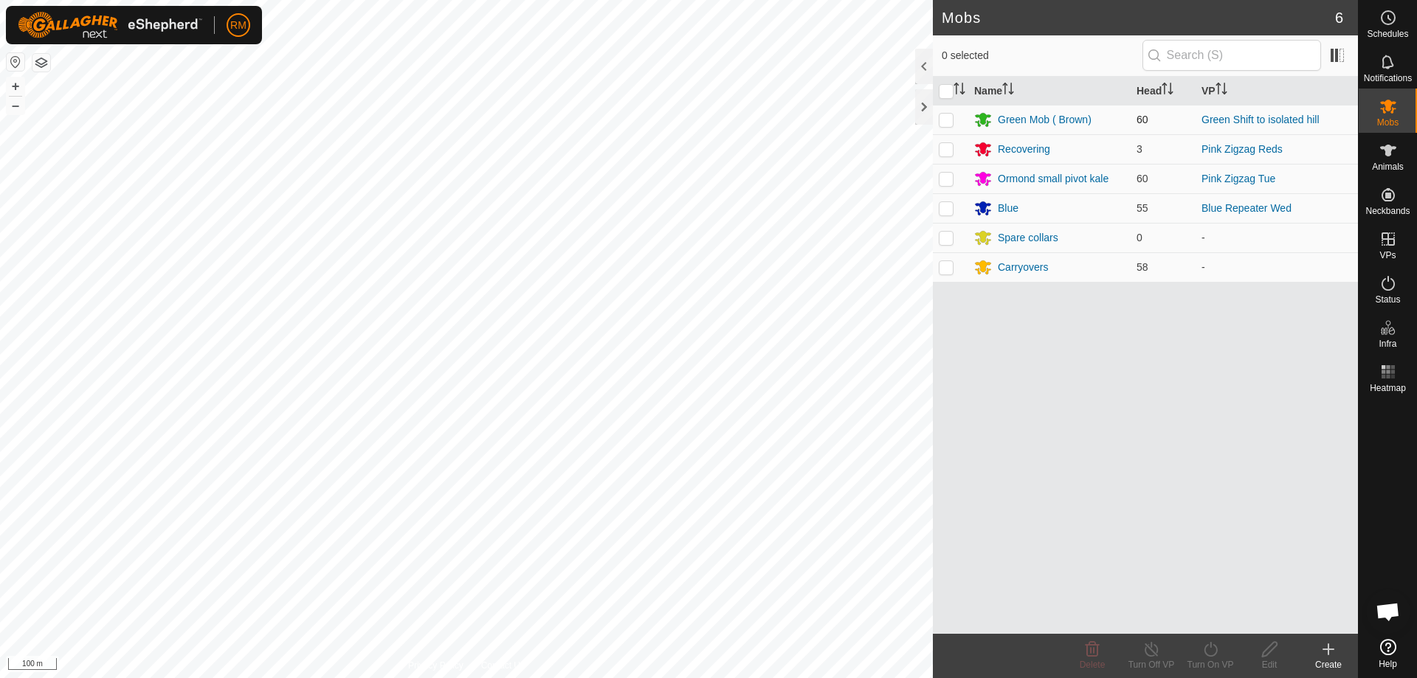
click at [943, 115] on p-checkbox at bounding box center [946, 120] width 15 height 12
checkbox input "true"
click at [1211, 650] on icon at bounding box center [1211, 650] width 18 height 18
click at [1232, 617] on link "Now" at bounding box center [1255, 617] width 146 height 30
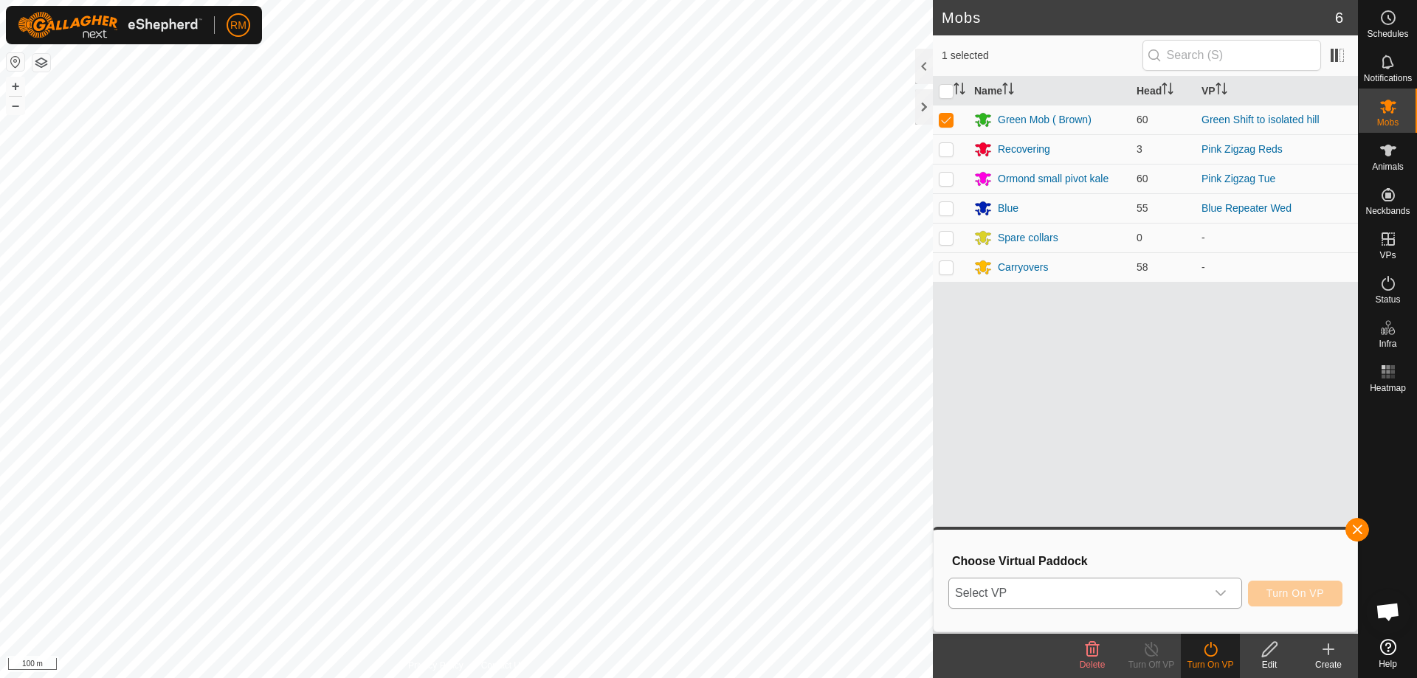
click at [1219, 594] on icon "dropdown trigger" at bounding box center [1221, 594] width 12 height 12
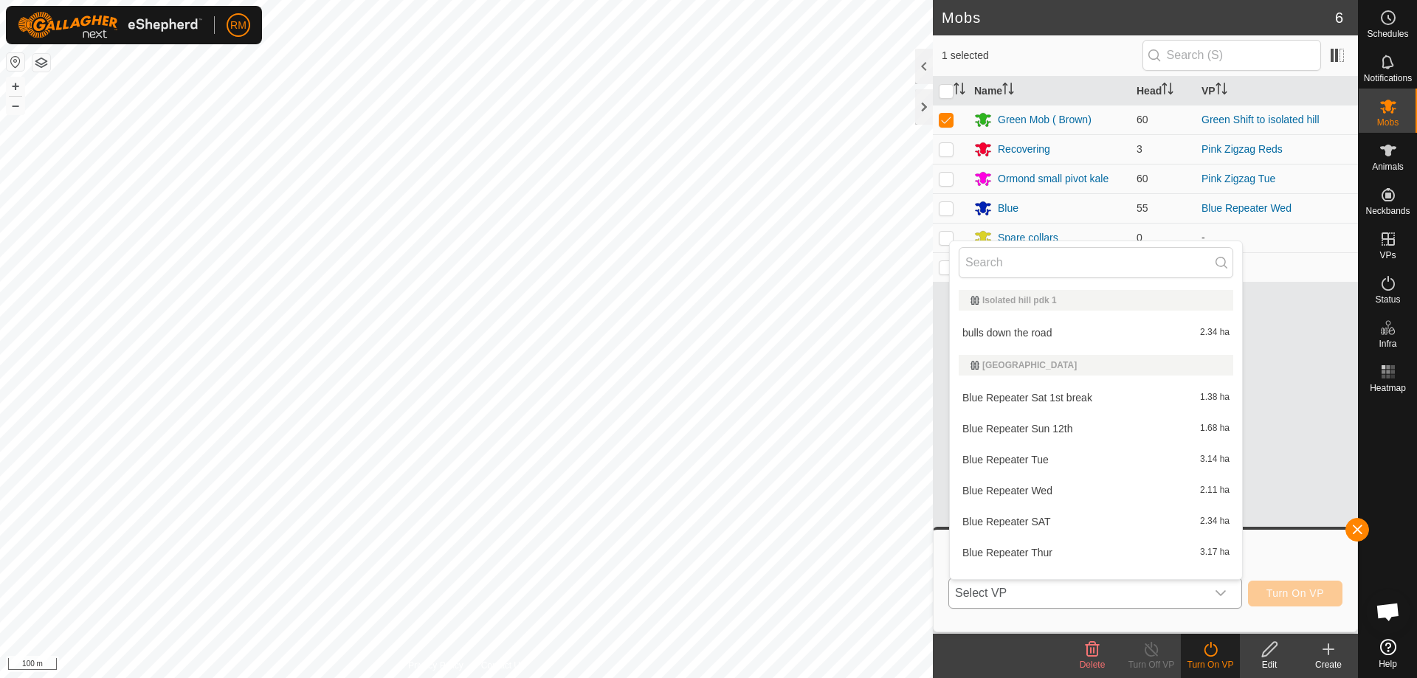
click at [998, 334] on li "bulls down the road 2.34 ha" at bounding box center [1096, 333] width 292 height 30
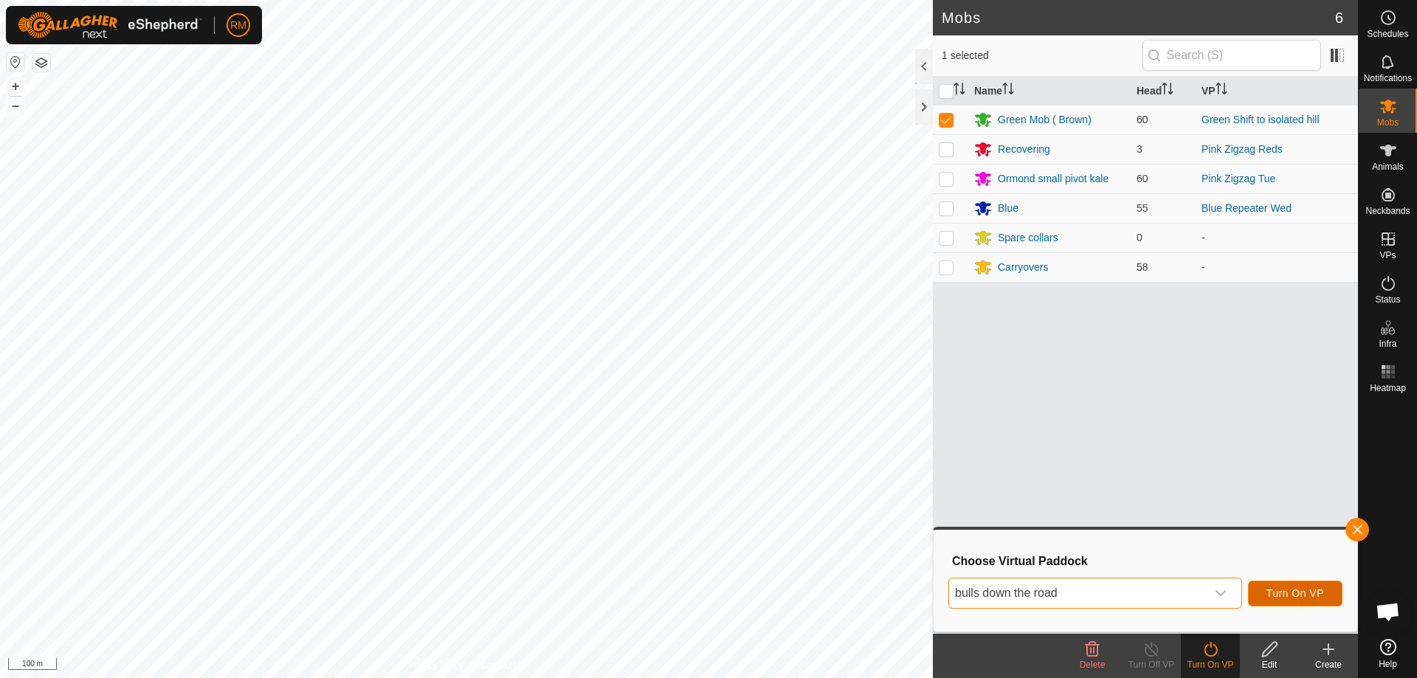
click at [1288, 590] on span "Turn On VP" at bounding box center [1296, 594] width 58 height 12
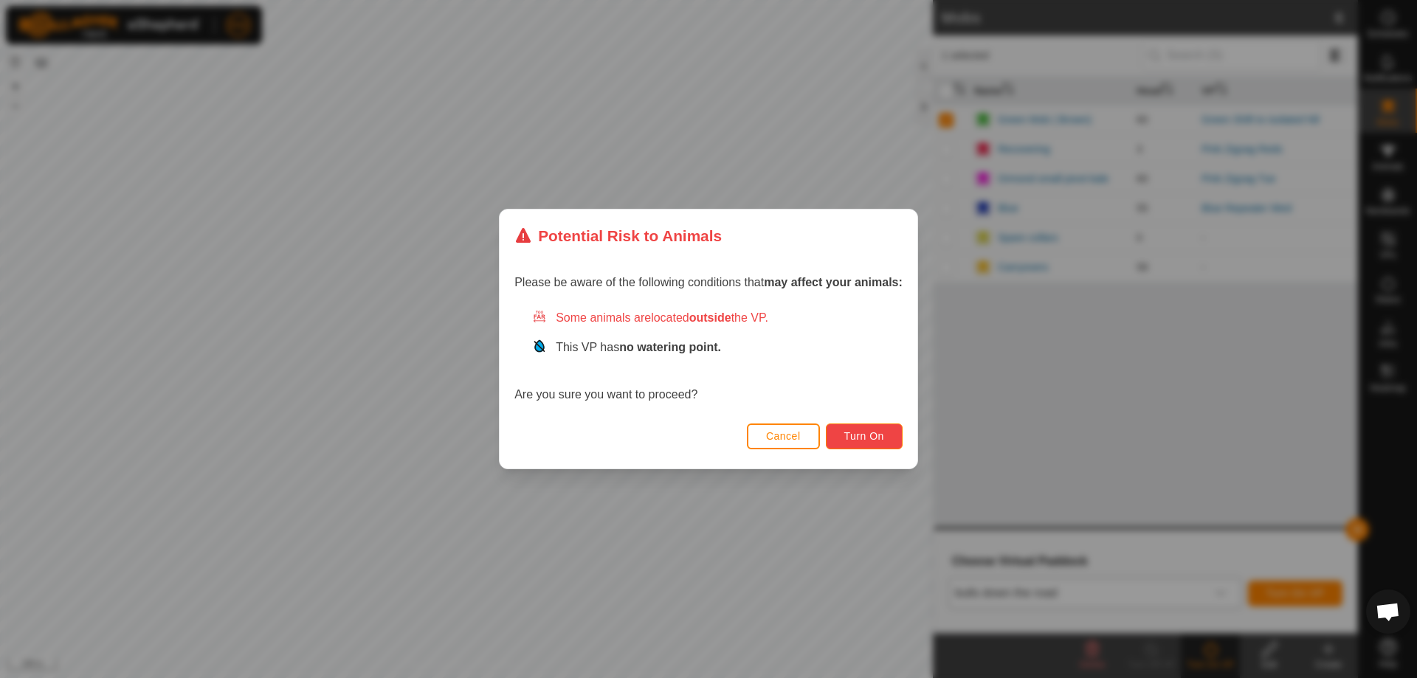
click at [867, 430] on button "Turn On" at bounding box center [864, 437] width 77 height 26
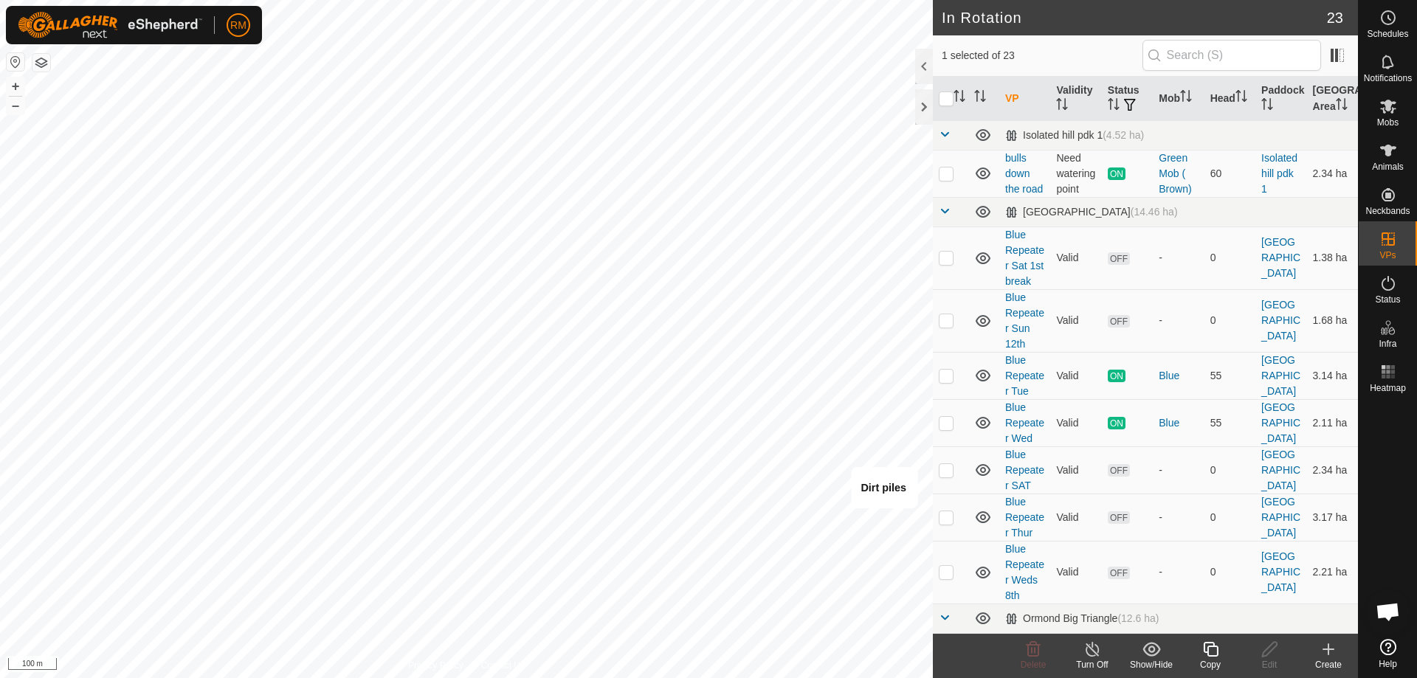
click at [1092, 649] on line at bounding box center [1093, 650] width 12 height 12
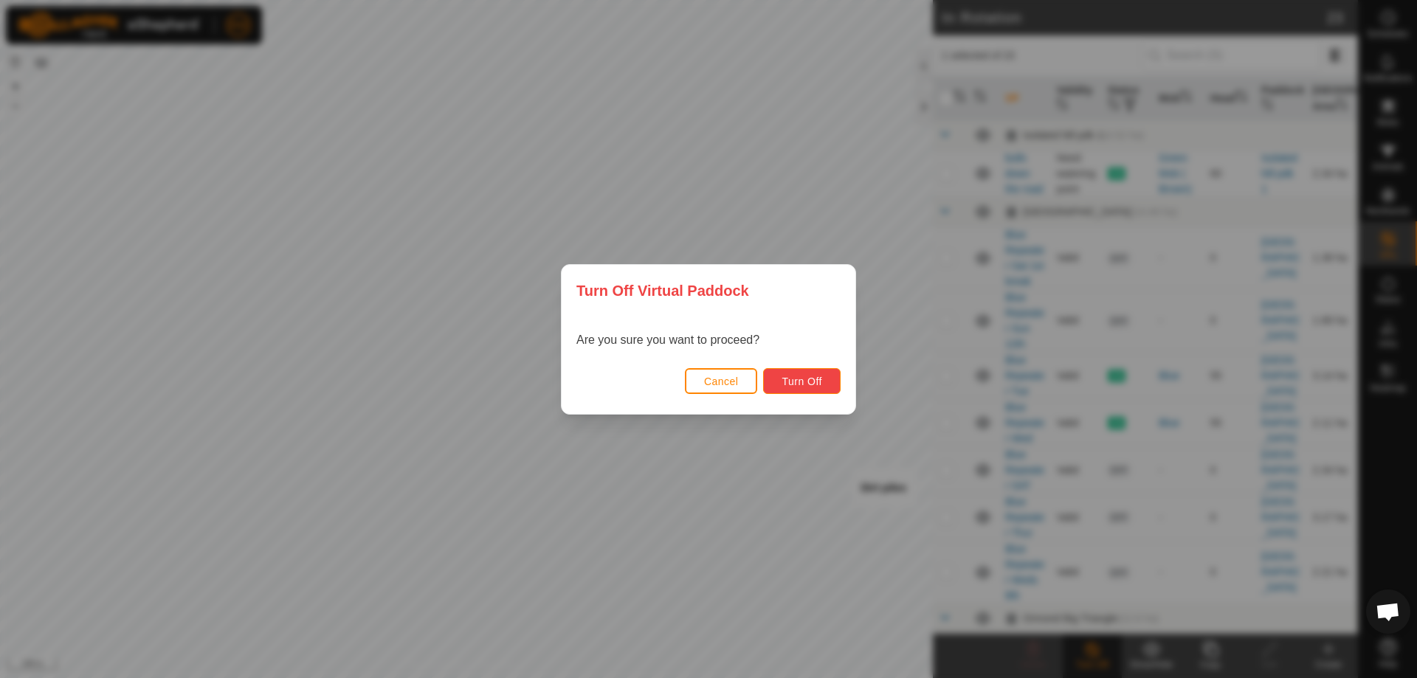
click at [788, 378] on span "Turn Off" at bounding box center [802, 382] width 41 height 12
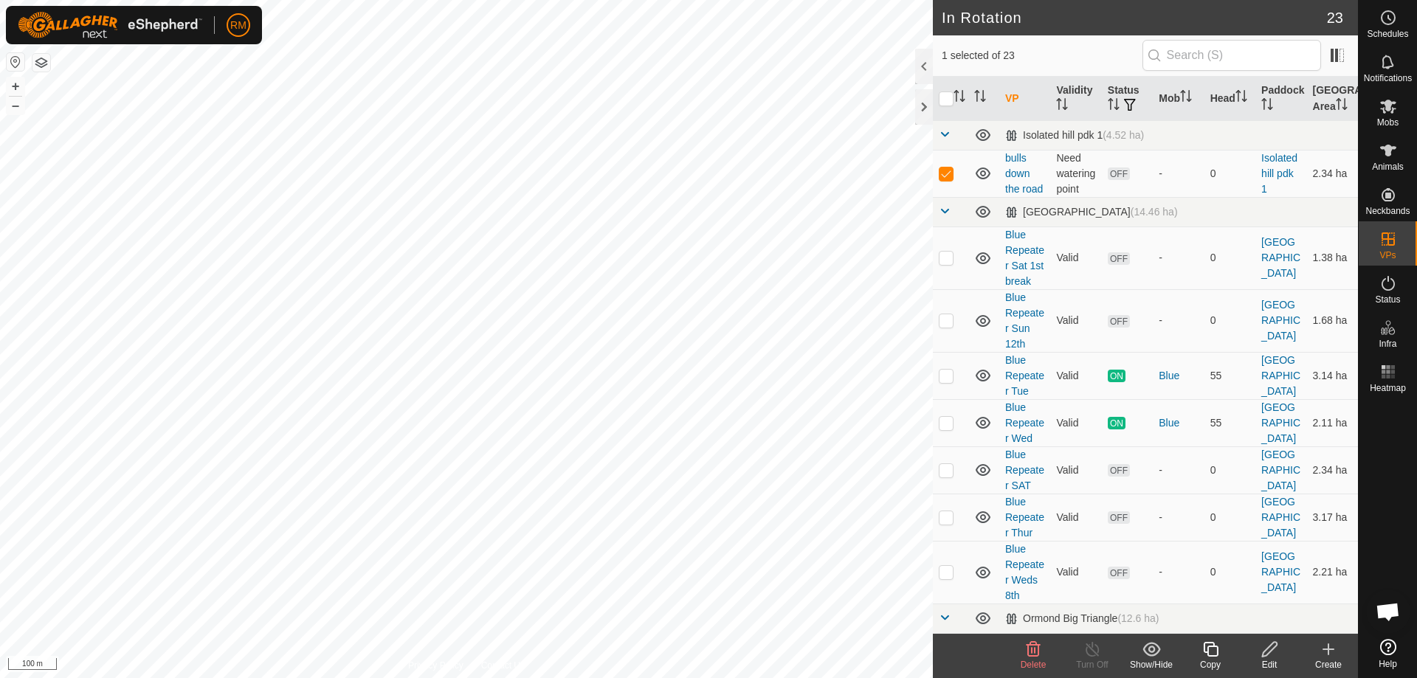
checkbox input "true"
checkbox input "false"
click at [1380, 104] on icon at bounding box center [1389, 106] width 18 height 18
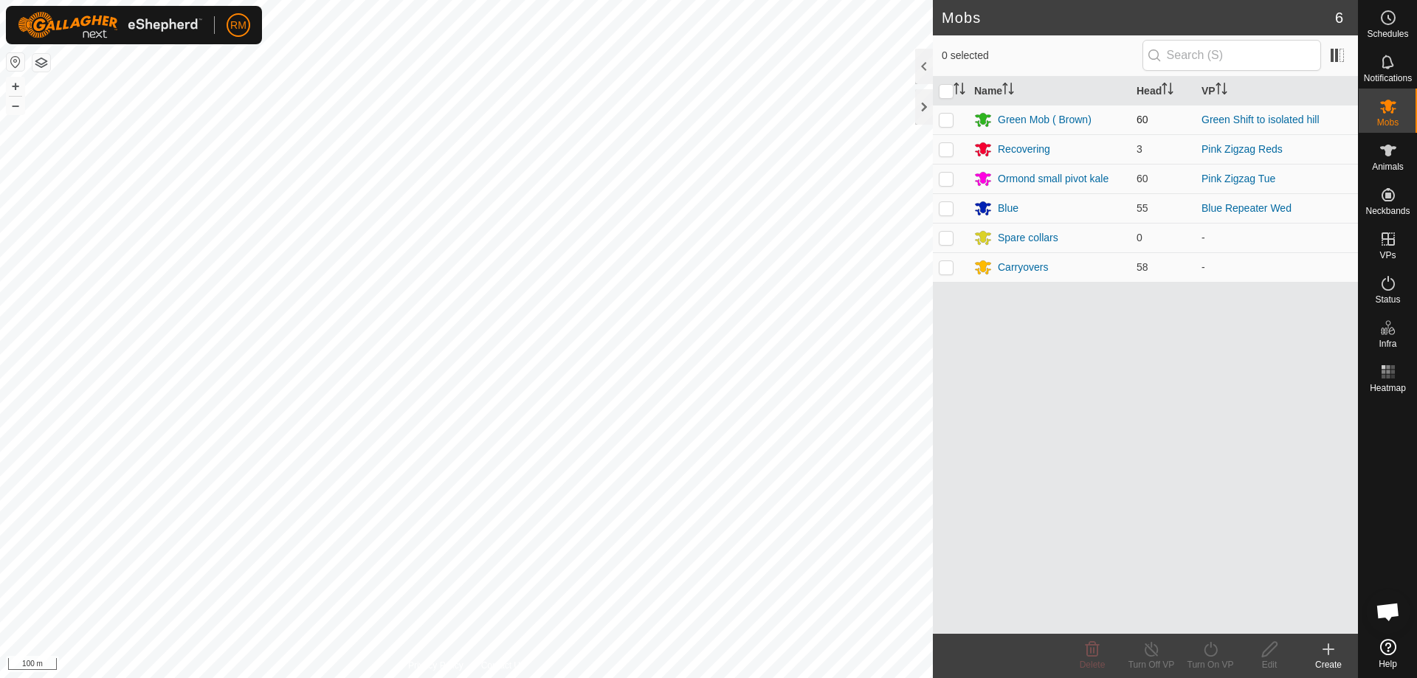
click at [942, 116] on p-checkbox at bounding box center [946, 120] width 15 height 12
checkbox input "true"
click at [1212, 653] on icon at bounding box center [1211, 650] width 18 height 18
click at [1214, 616] on link "Now" at bounding box center [1255, 617] width 146 height 30
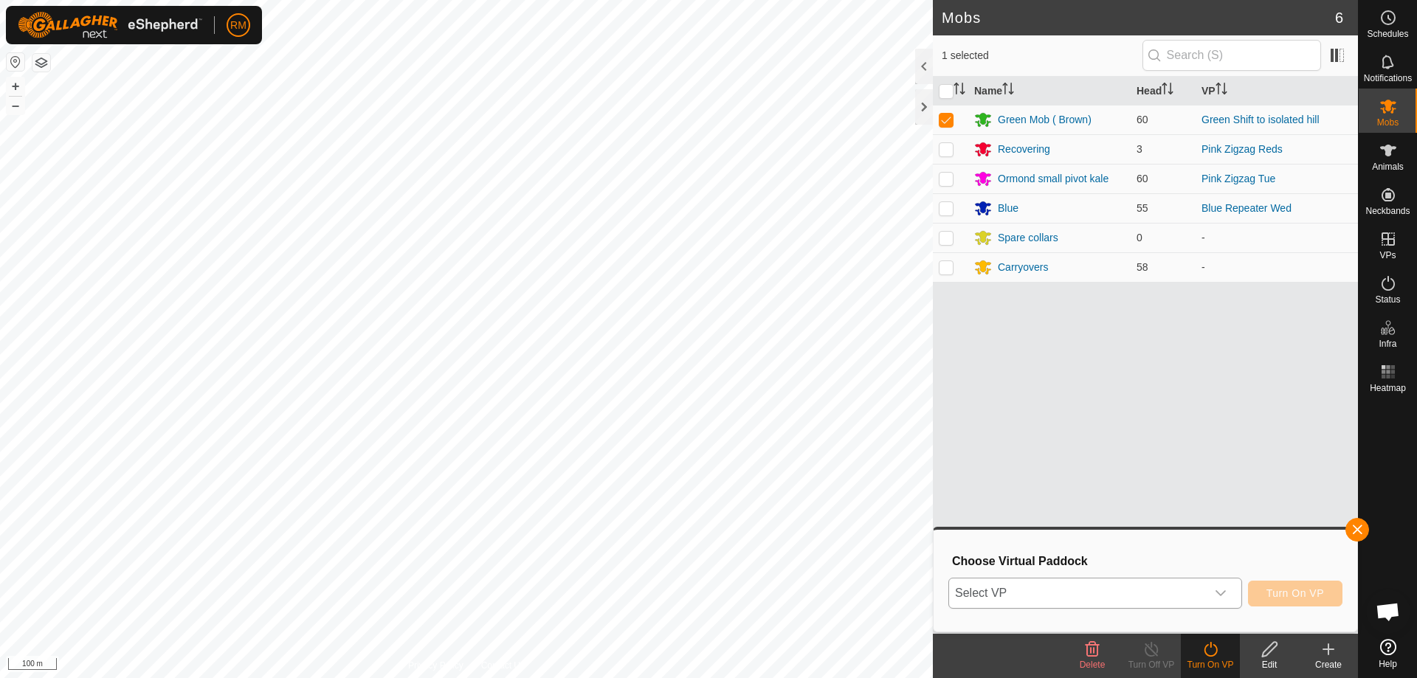
click at [1220, 593] on icon "dropdown trigger" at bounding box center [1221, 594] width 12 height 12
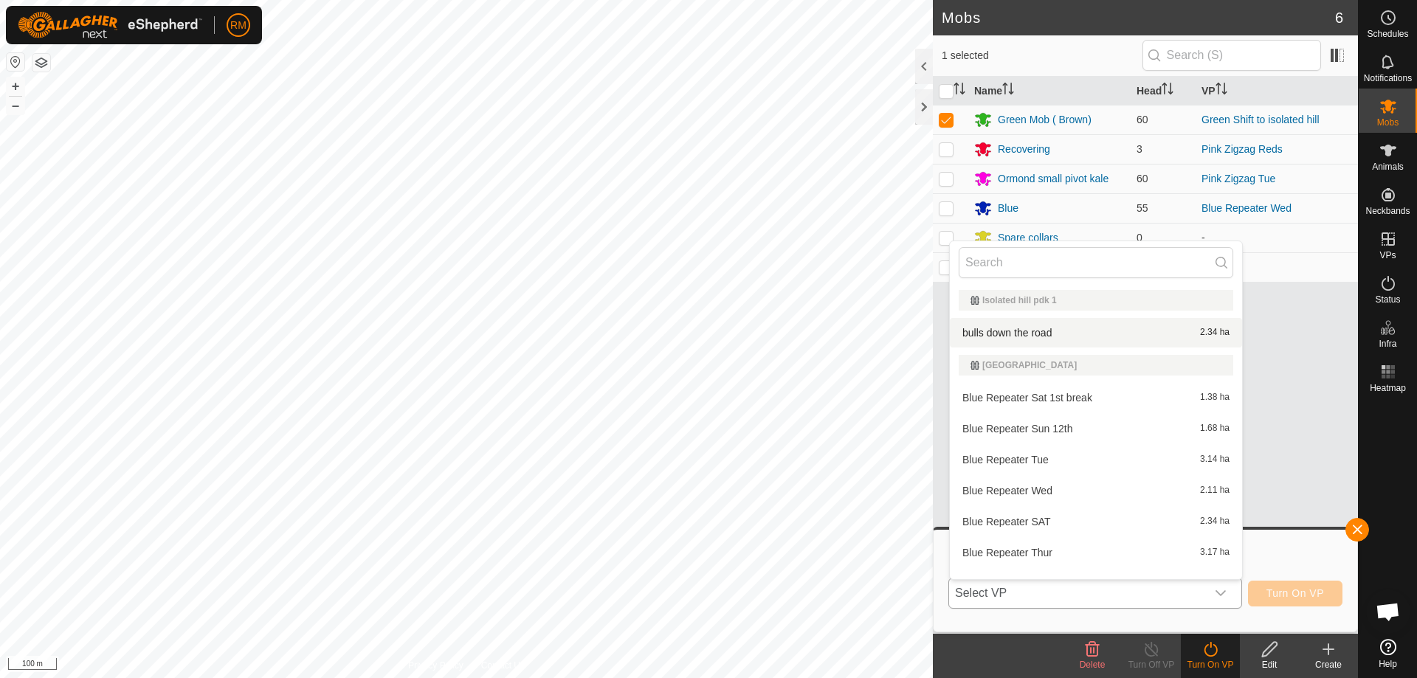
click at [1019, 331] on li "bulls down the road 2.34 ha" at bounding box center [1096, 333] width 292 height 30
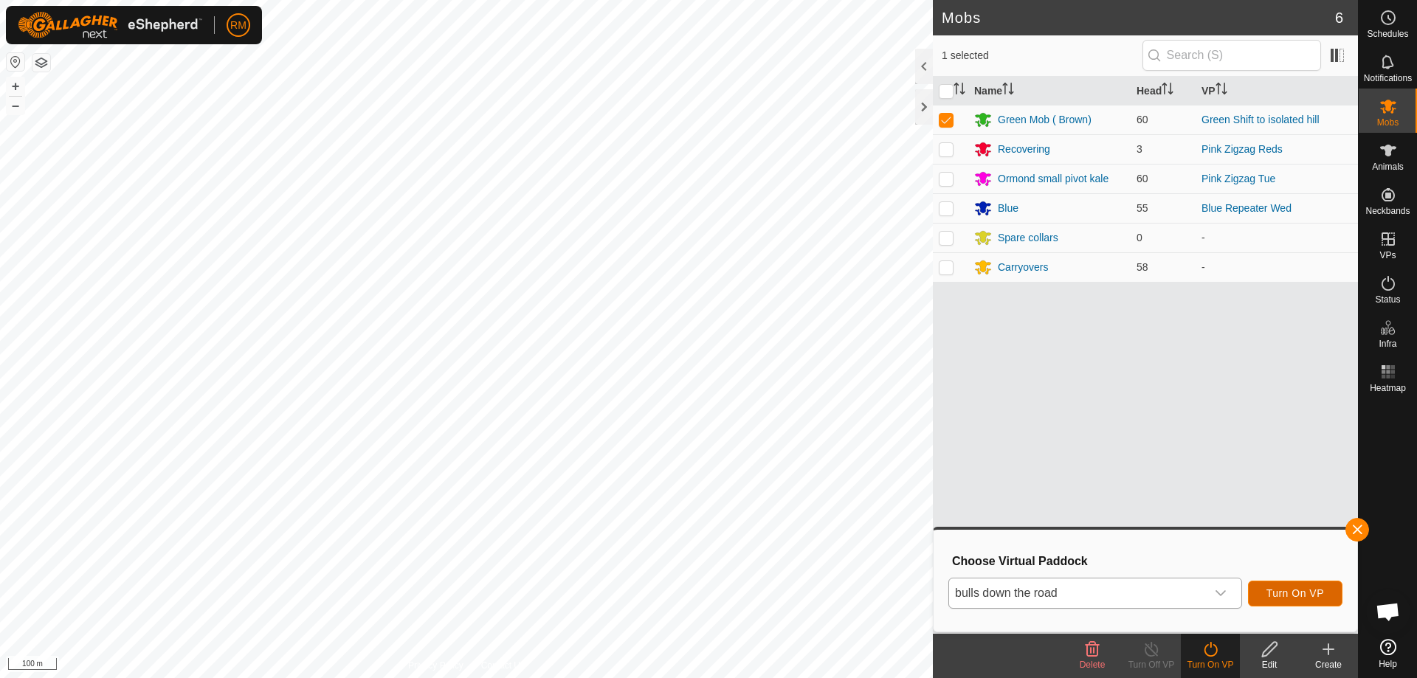
click at [1300, 594] on span "Turn On VP" at bounding box center [1296, 594] width 58 height 12
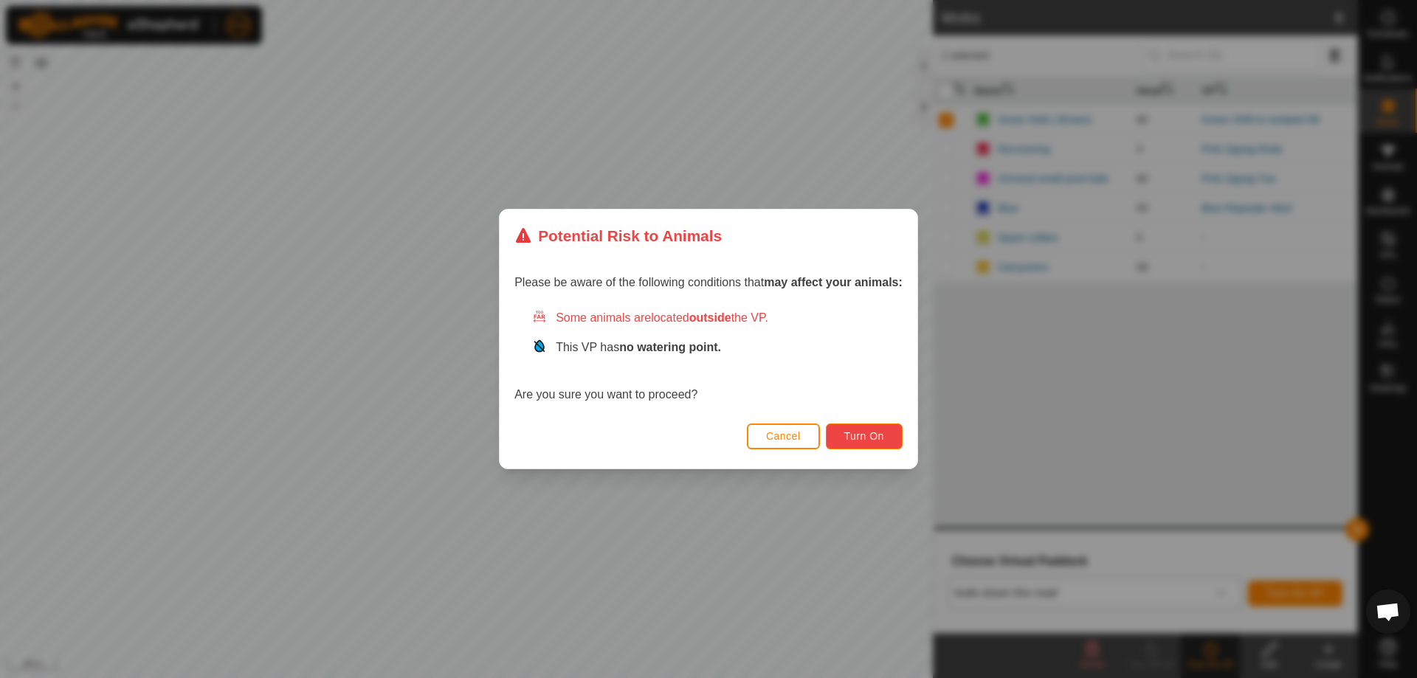
click at [878, 436] on span "Turn On" at bounding box center [864, 436] width 40 height 12
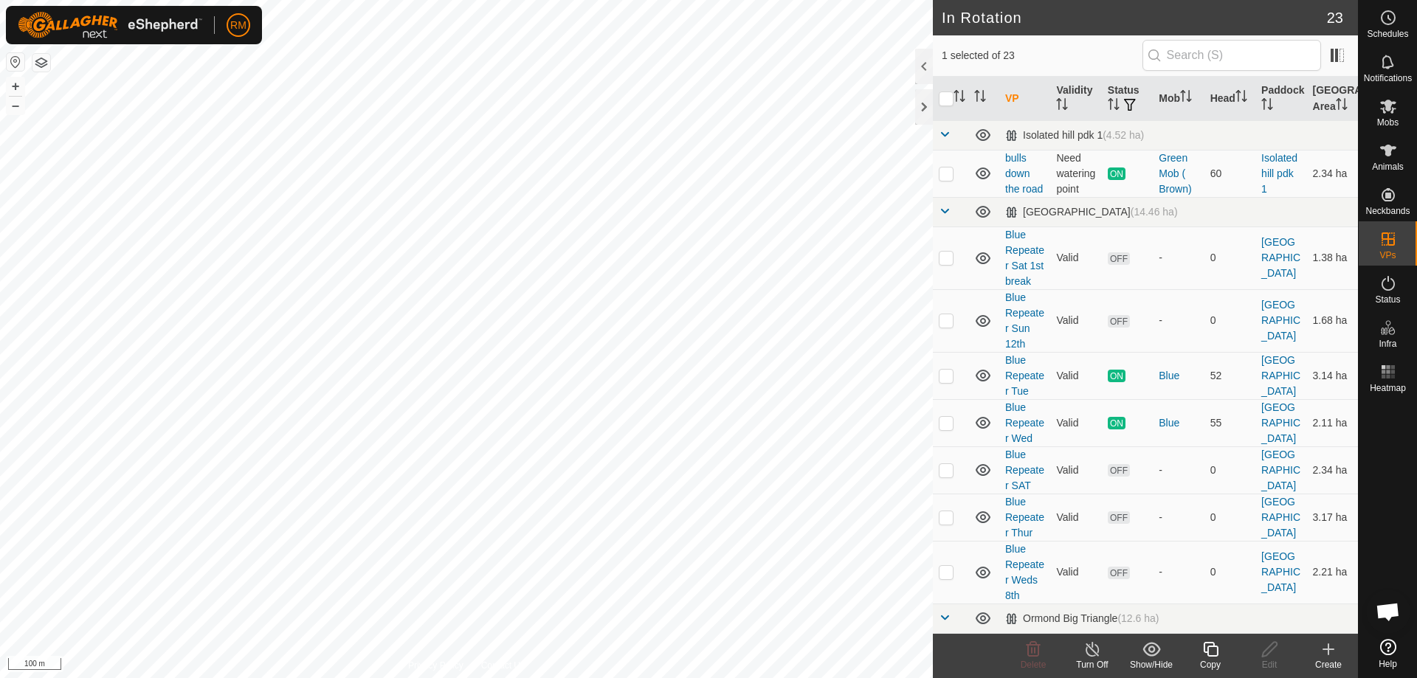
click at [1095, 650] on icon at bounding box center [1093, 650] width 18 height 18
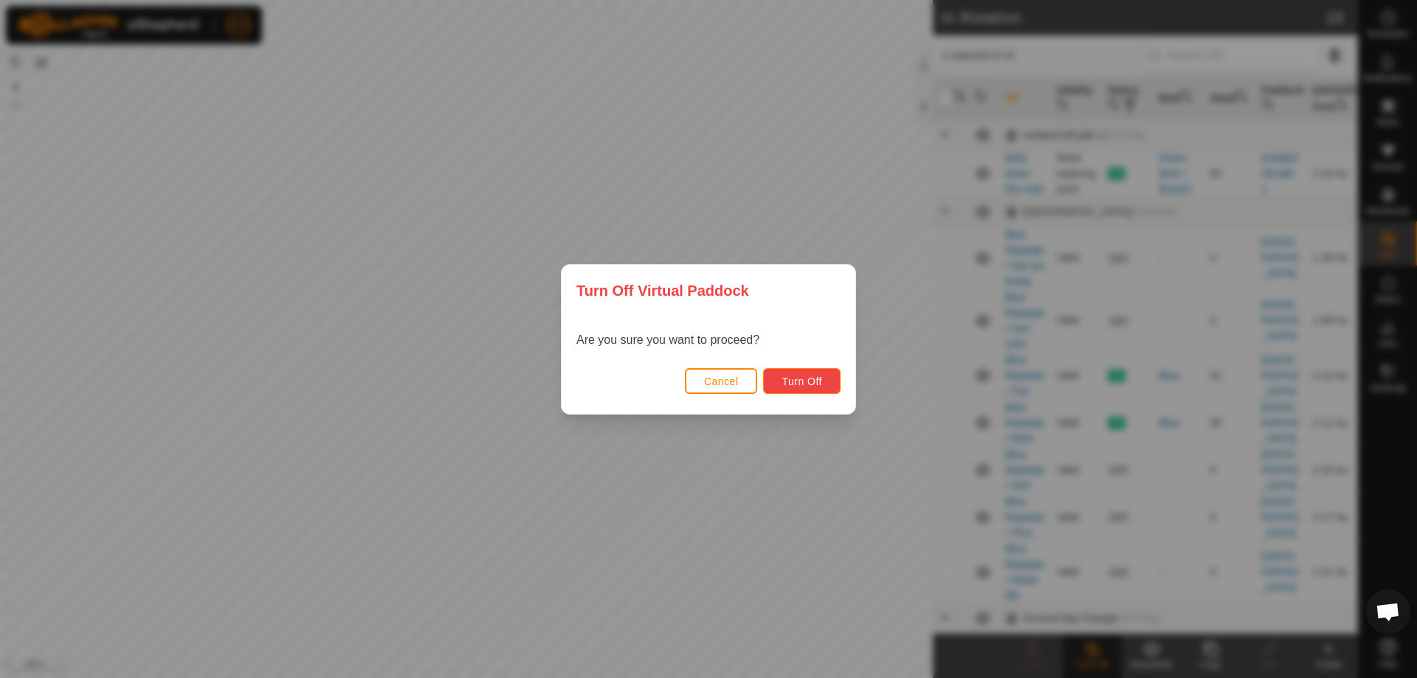
click at [822, 382] on span "Turn Off" at bounding box center [802, 382] width 41 height 12
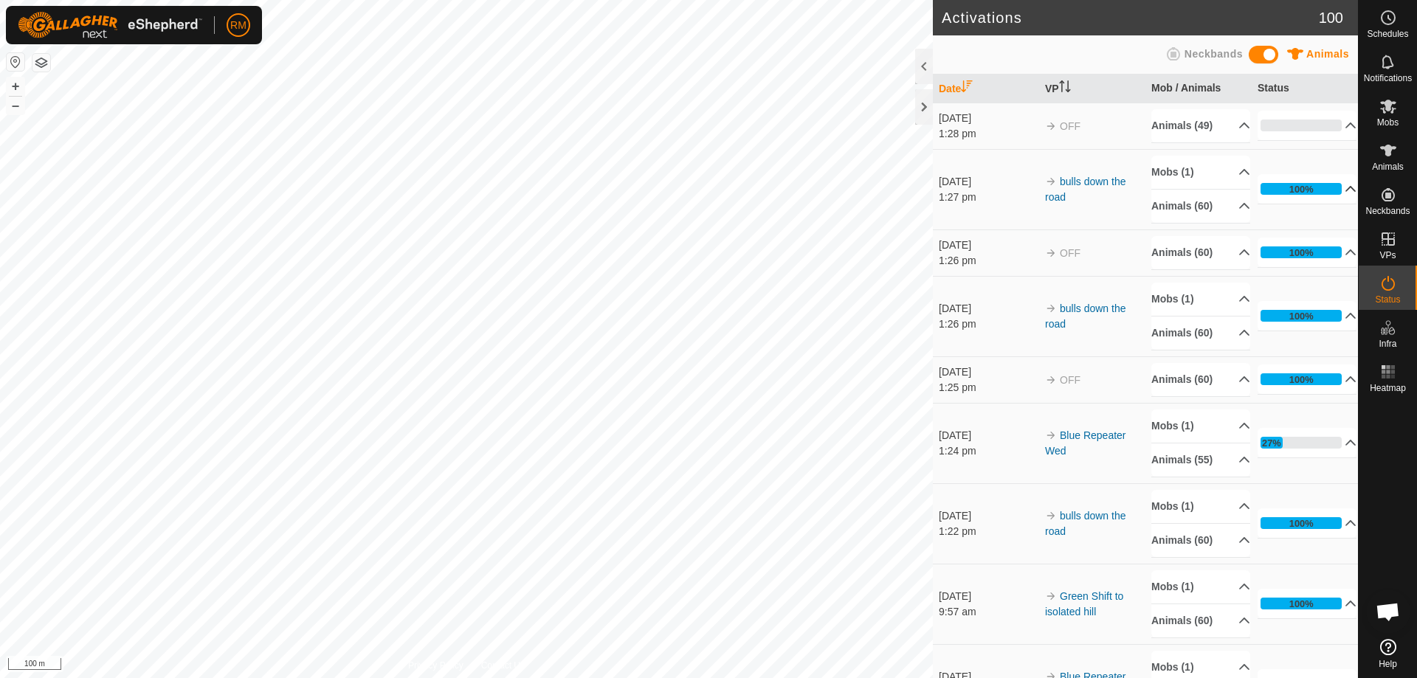
click at [1331, 186] on p-accordion-header "100%" at bounding box center [1307, 189] width 99 height 30
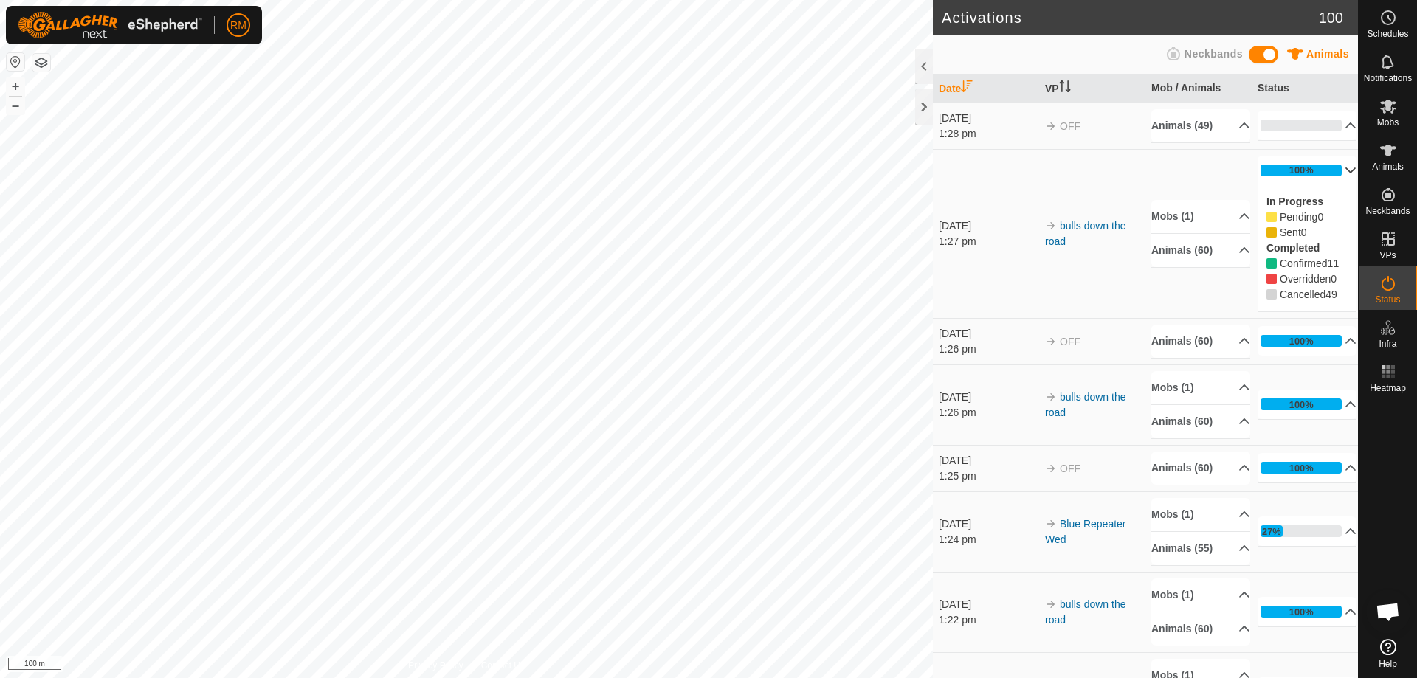
click at [1331, 186] on div "In Progress Pending 0 Sent 0 Completed Confirmed 11 Overridden 0 Cancelled 49" at bounding box center [1307, 248] width 99 height 126
click at [1332, 170] on p-accordion-header "100%" at bounding box center [1307, 171] width 99 height 30
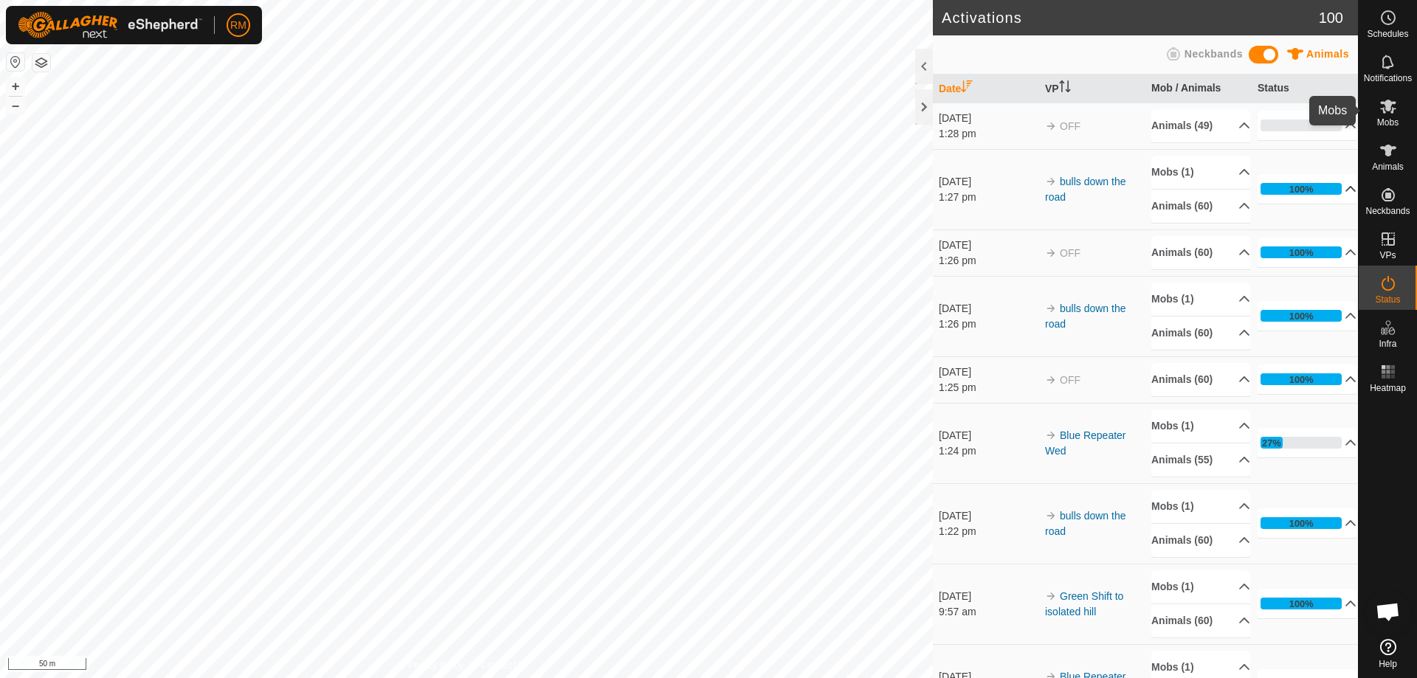
click at [1388, 103] on icon at bounding box center [1388, 107] width 16 height 14
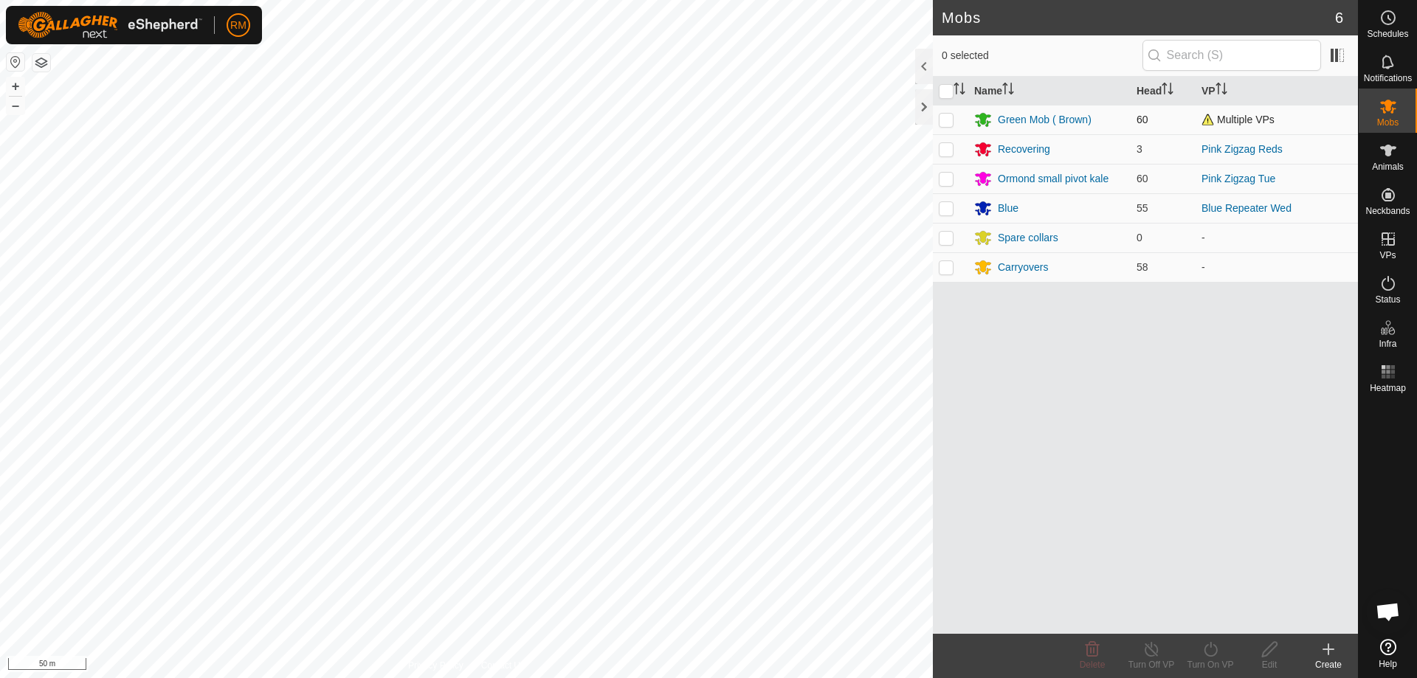
click at [943, 120] on p-checkbox at bounding box center [946, 120] width 15 height 12
checkbox input "true"
click at [1151, 650] on line at bounding box center [1152, 650] width 12 height 12
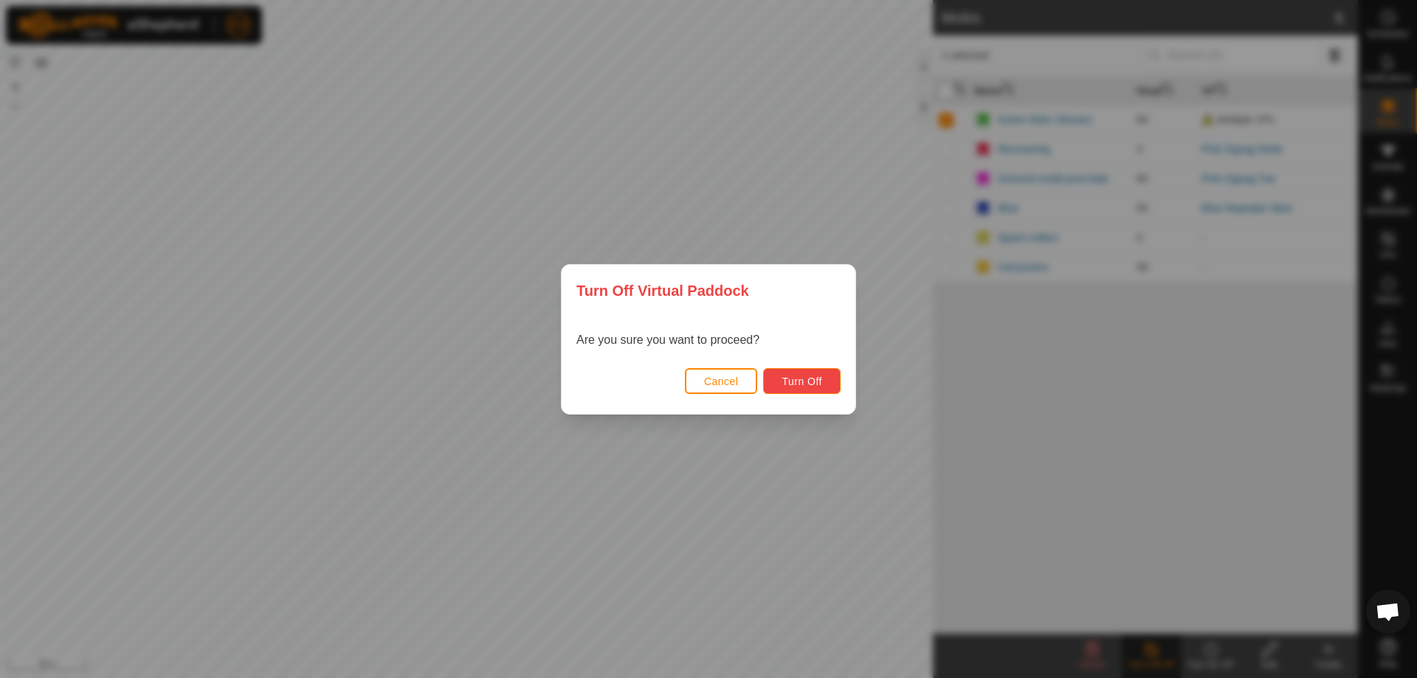
click at [823, 381] on button "Turn Off" at bounding box center [802, 381] width 78 height 26
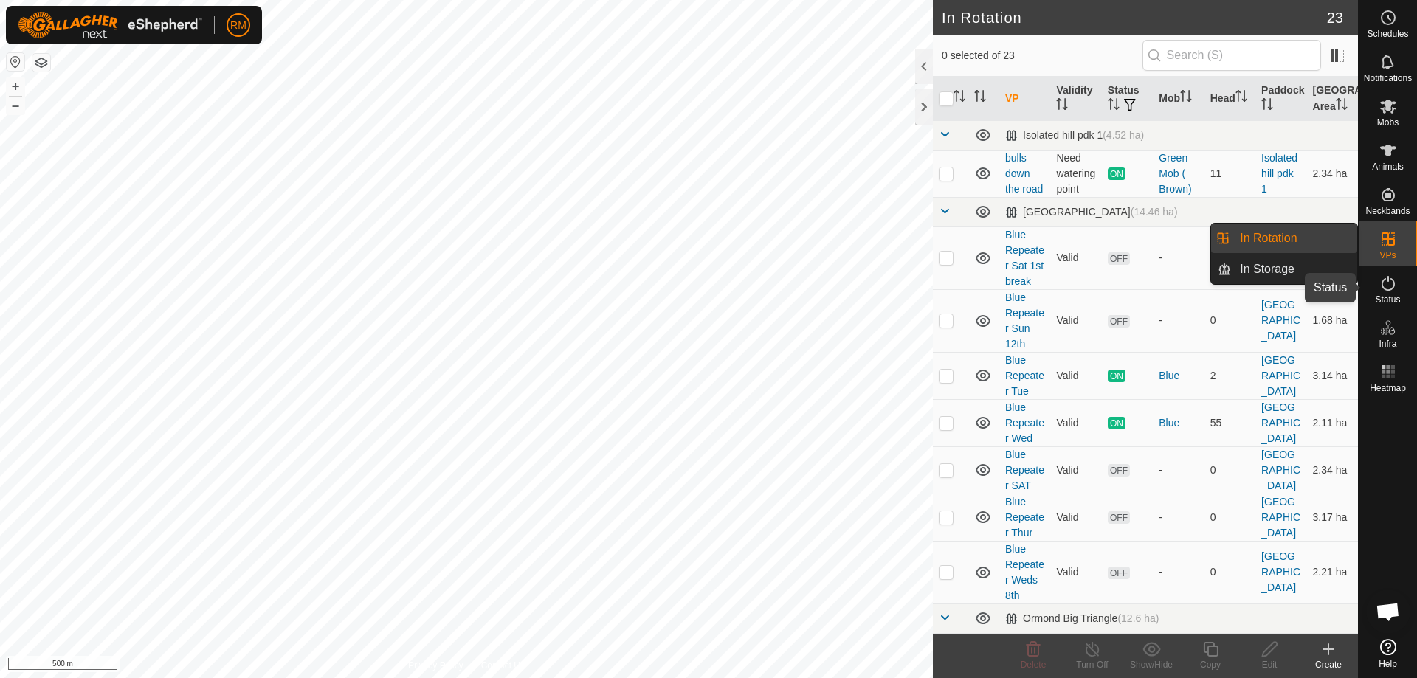
click at [1394, 286] on icon at bounding box center [1389, 284] width 18 height 18
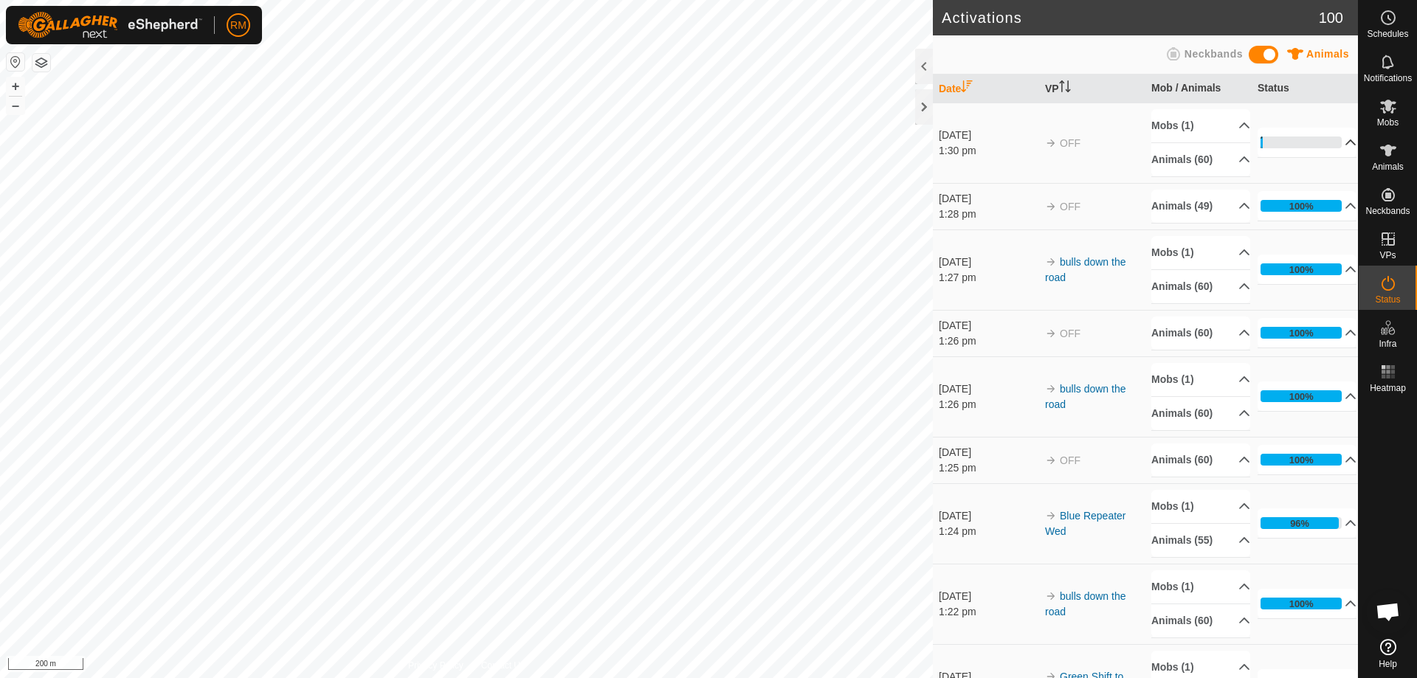
click at [1334, 141] on p-accordion-header "3%" at bounding box center [1307, 143] width 99 height 30
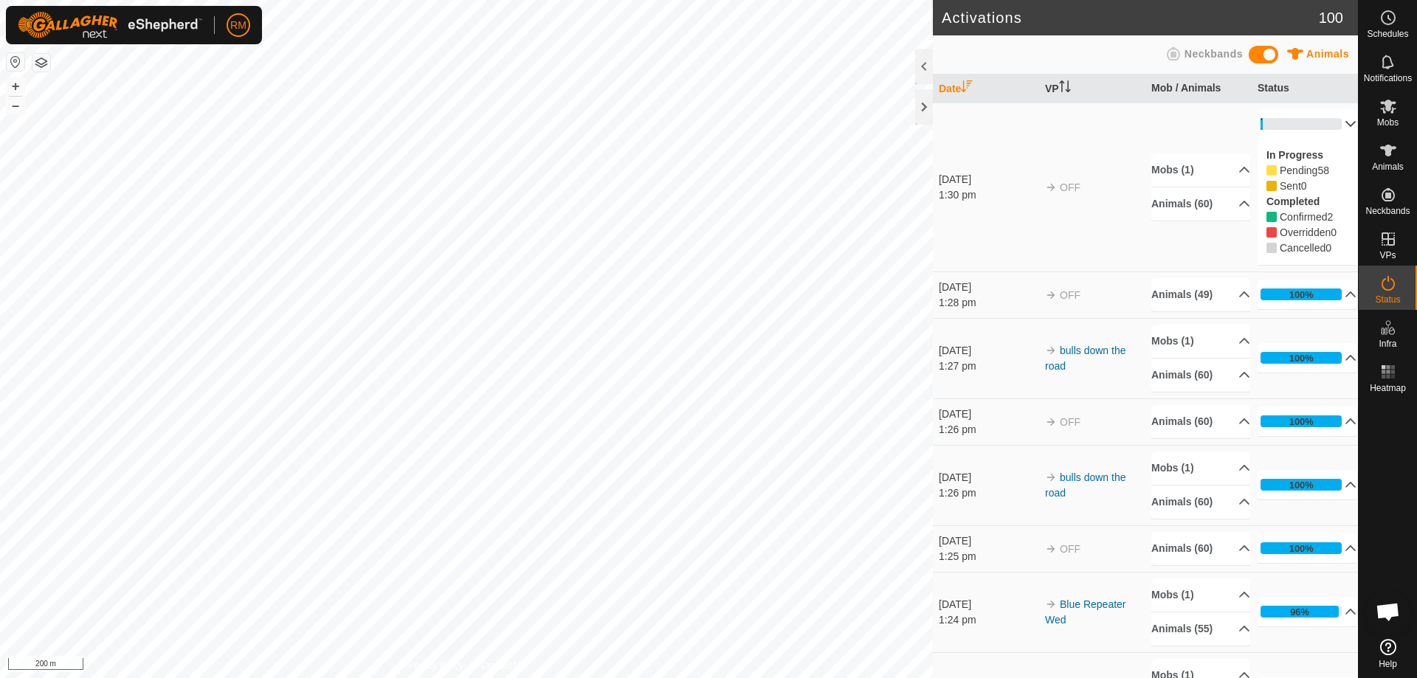
click at [1334, 141] on div "In Progress Pending 58 Sent 0 Completed Confirmed 2 Overridden 0 Cancelled 0" at bounding box center [1307, 202] width 99 height 126
click at [1330, 125] on p-accordion-header "3%" at bounding box center [1307, 124] width 99 height 30
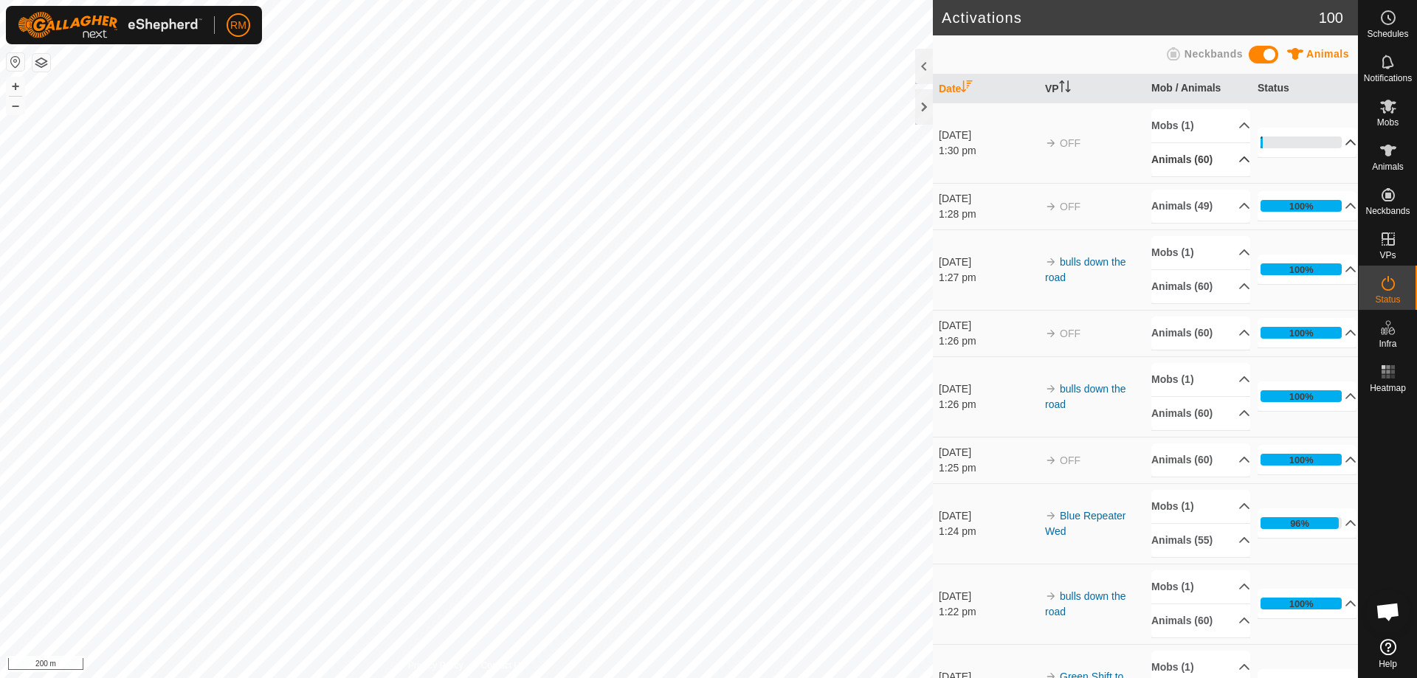
click at [1194, 161] on p-accordion-header "Animals (60)" at bounding box center [1200, 159] width 99 height 33
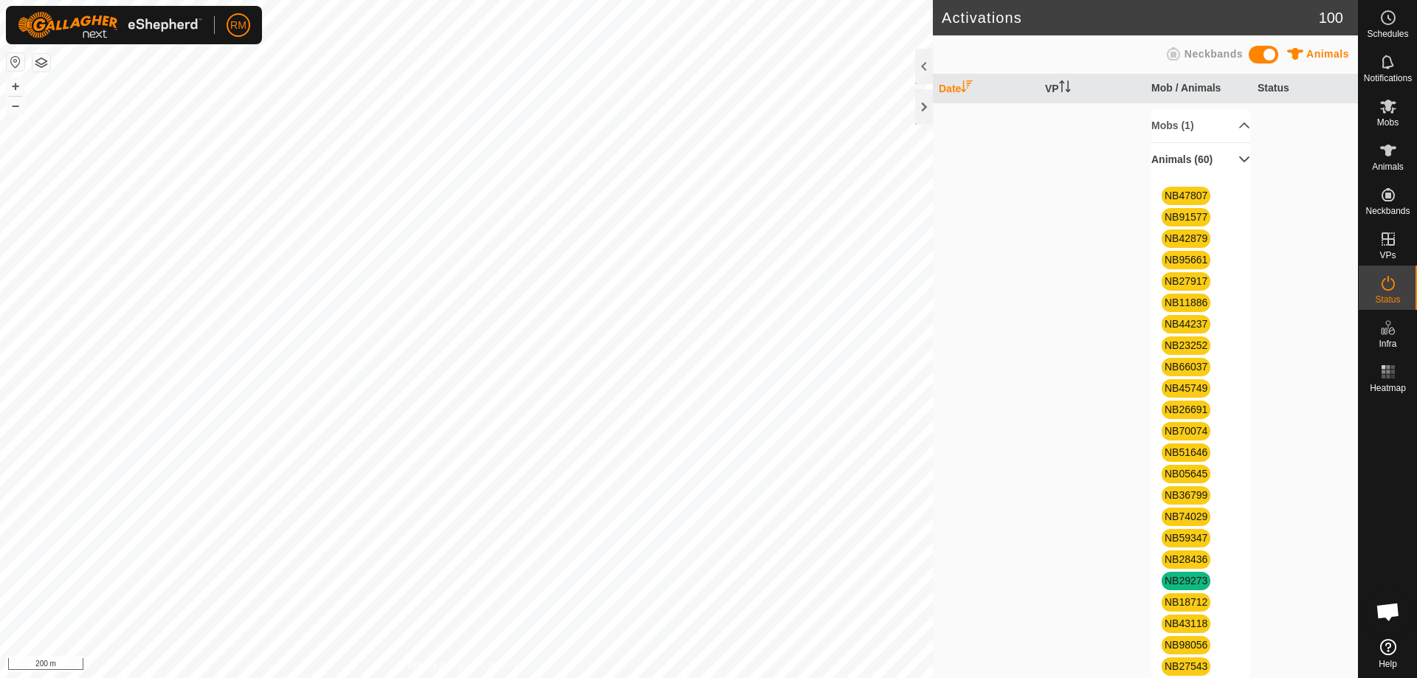
click at [1226, 156] on p-accordion-header "Animals (60)" at bounding box center [1200, 159] width 99 height 33
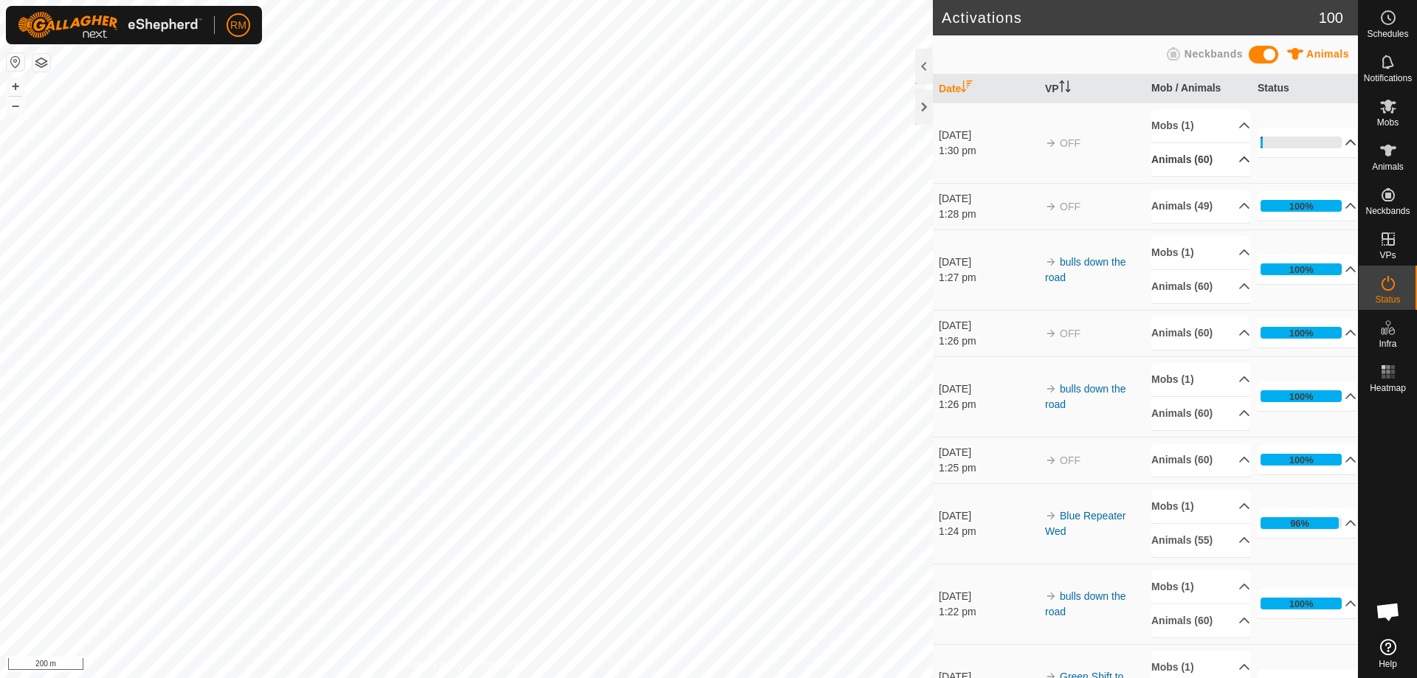
click at [1228, 160] on p-accordion-header "Animals (60)" at bounding box center [1200, 159] width 99 height 33
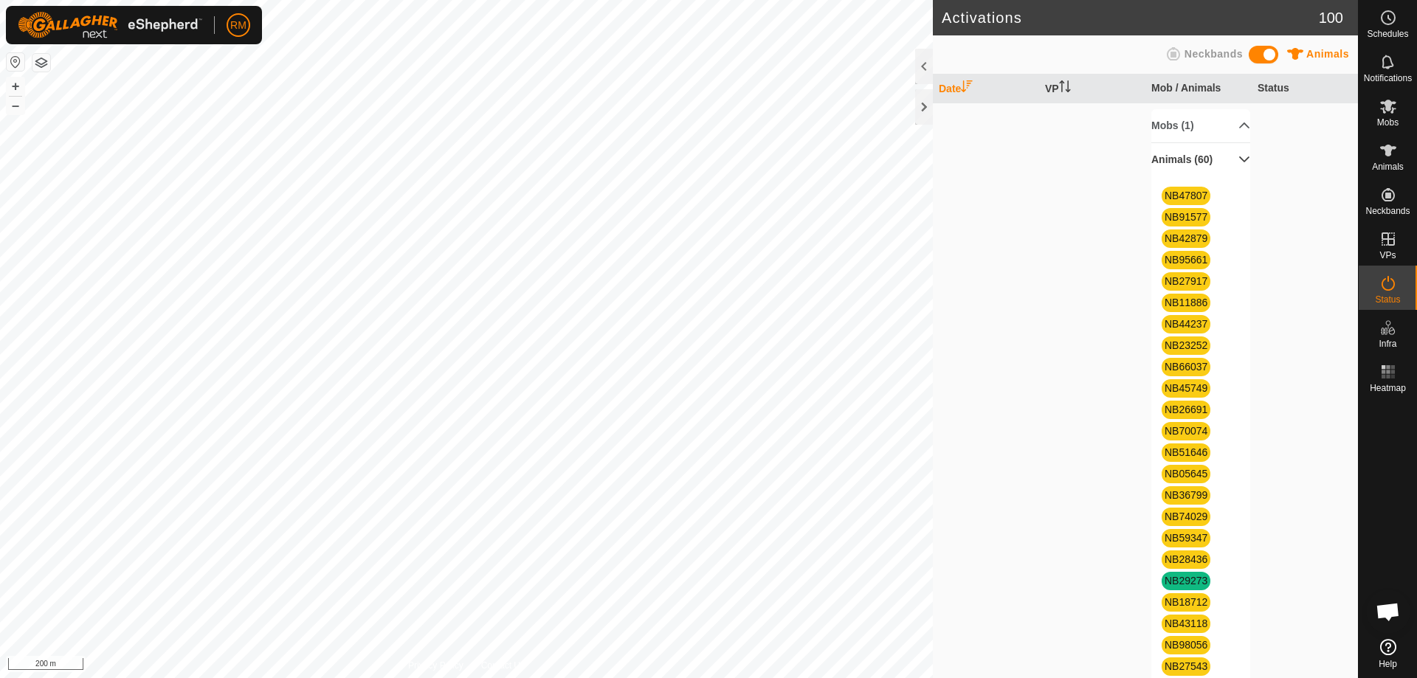
click at [1225, 162] on p-accordion-header "Animals (60)" at bounding box center [1200, 159] width 99 height 33
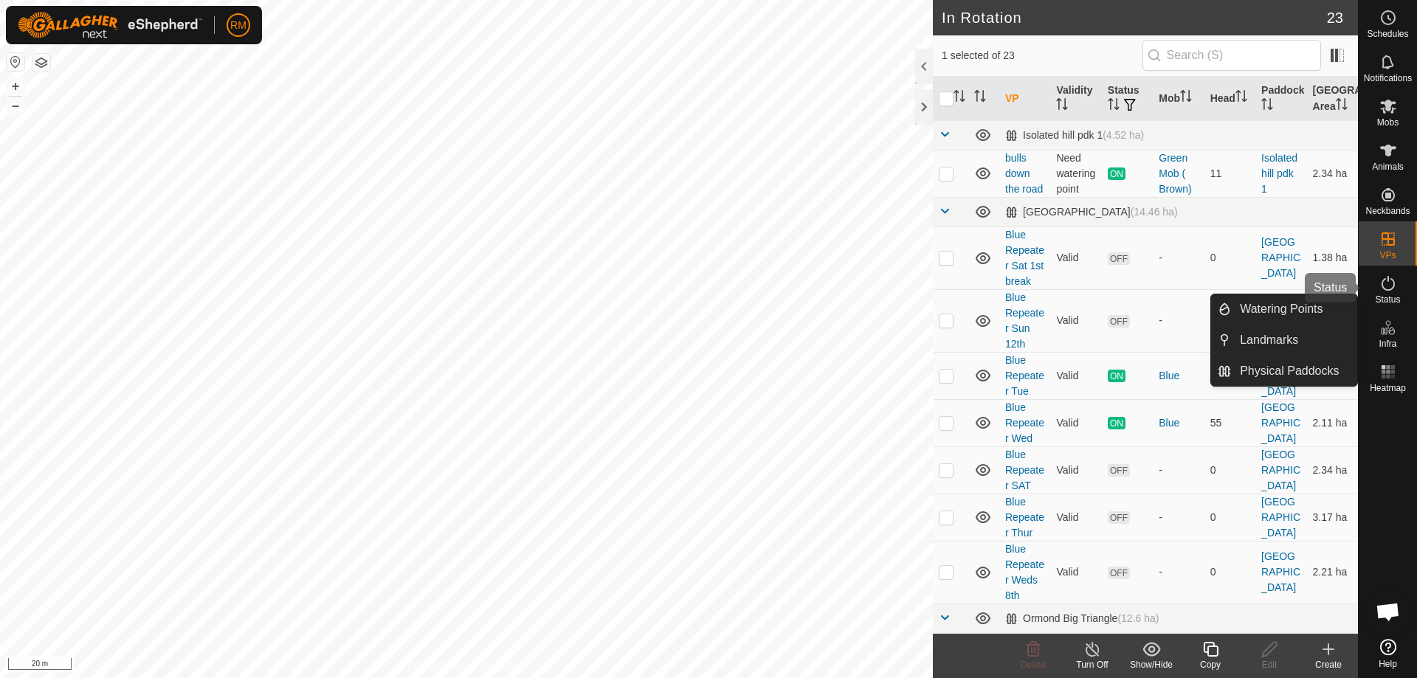
click at [1389, 289] on icon at bounding box center [1389, 284] width 18 height 18
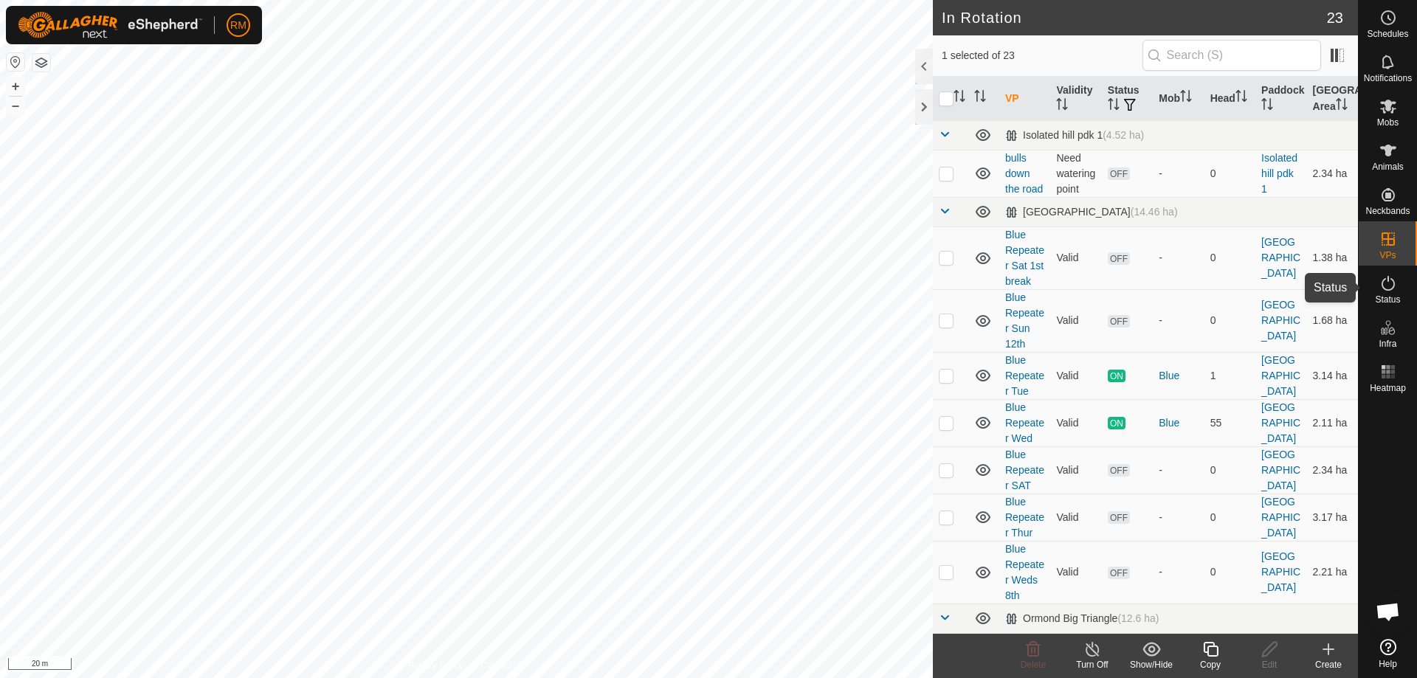
click at [1391, 289] on icon at bounding box center [1388, 283] width 13 height 15
